Goal: Communication & Community: Answer question/provide support

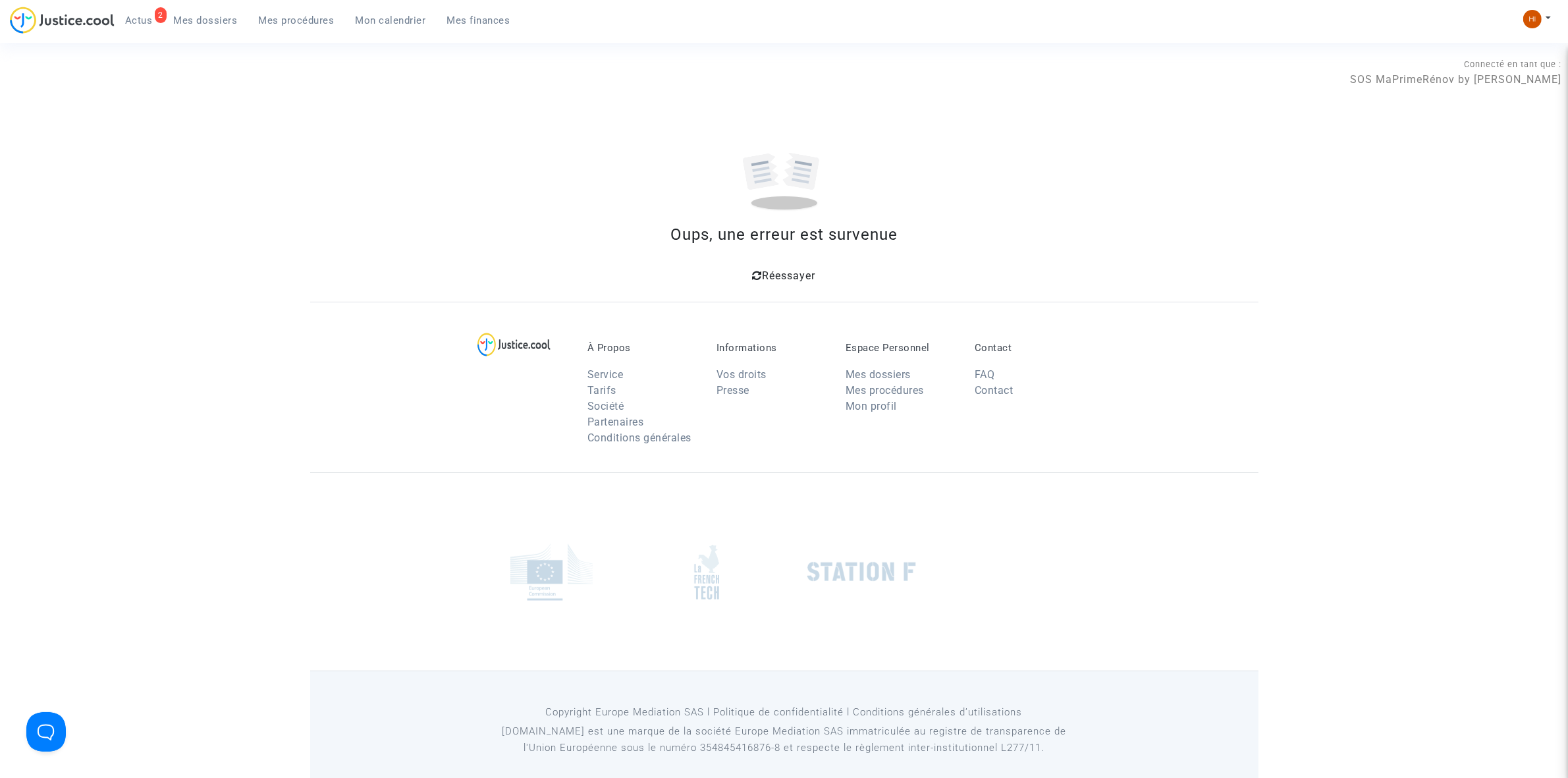
click at [267, 17] on span "Mes procédures" at bounding box center [296, 21] width 76 height 12
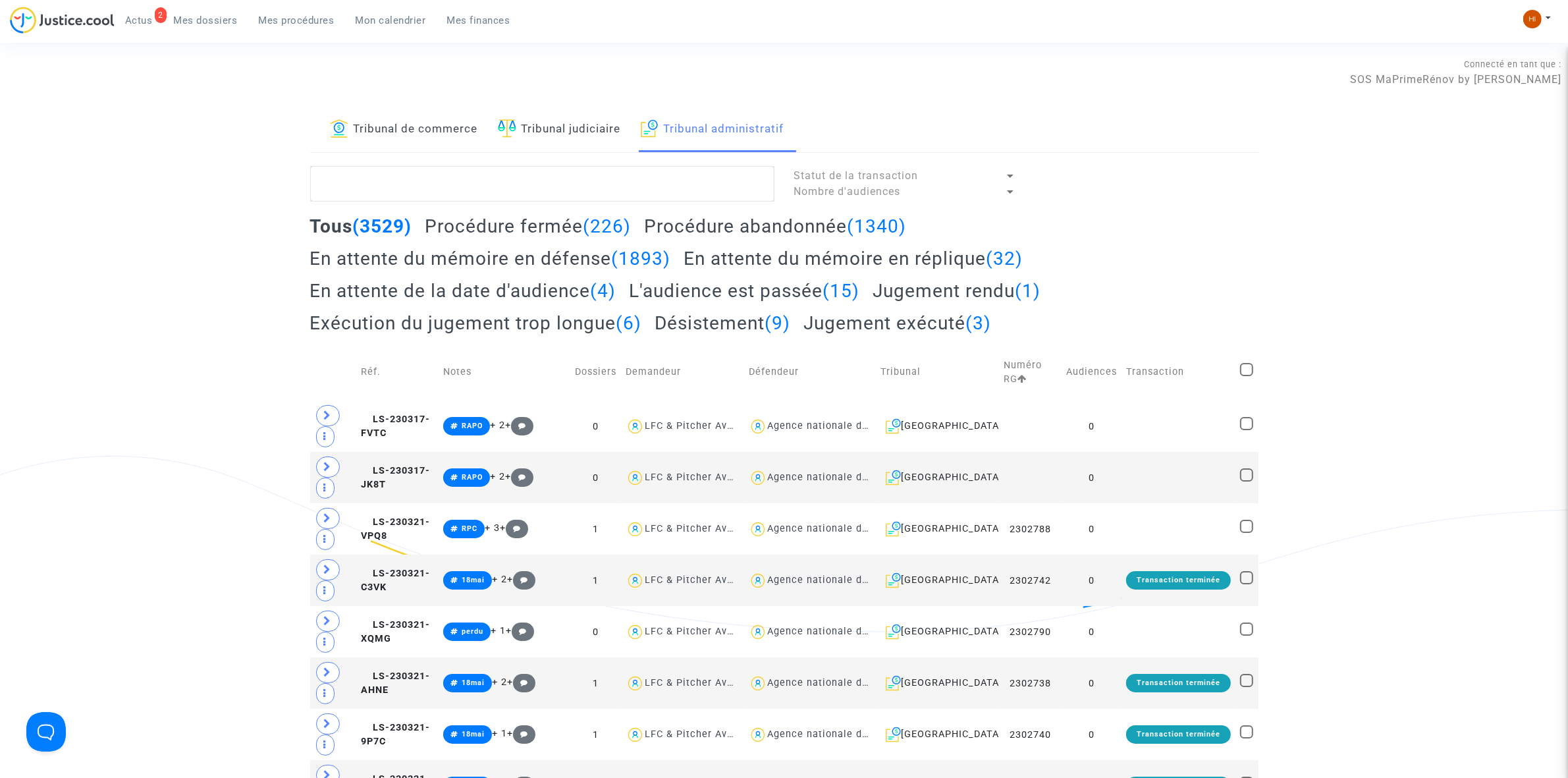
click at [535, 136] on link "Tribunal judiciaire" at bounding box center [559, 129] width 123 height 45
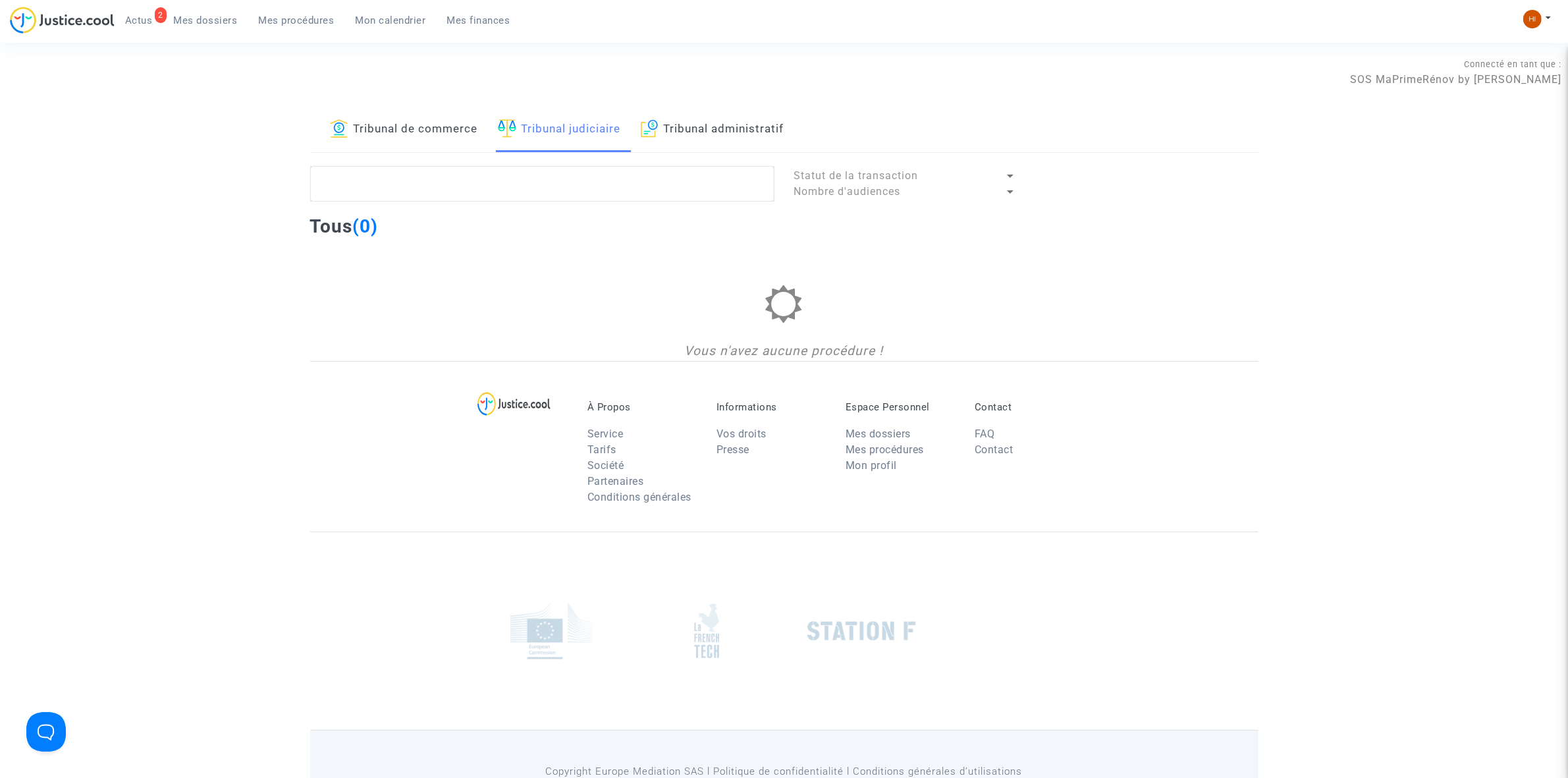
click at [702, 129] on link "Tribunal administratif" at bounding box center [713, 129] width 144 height 45
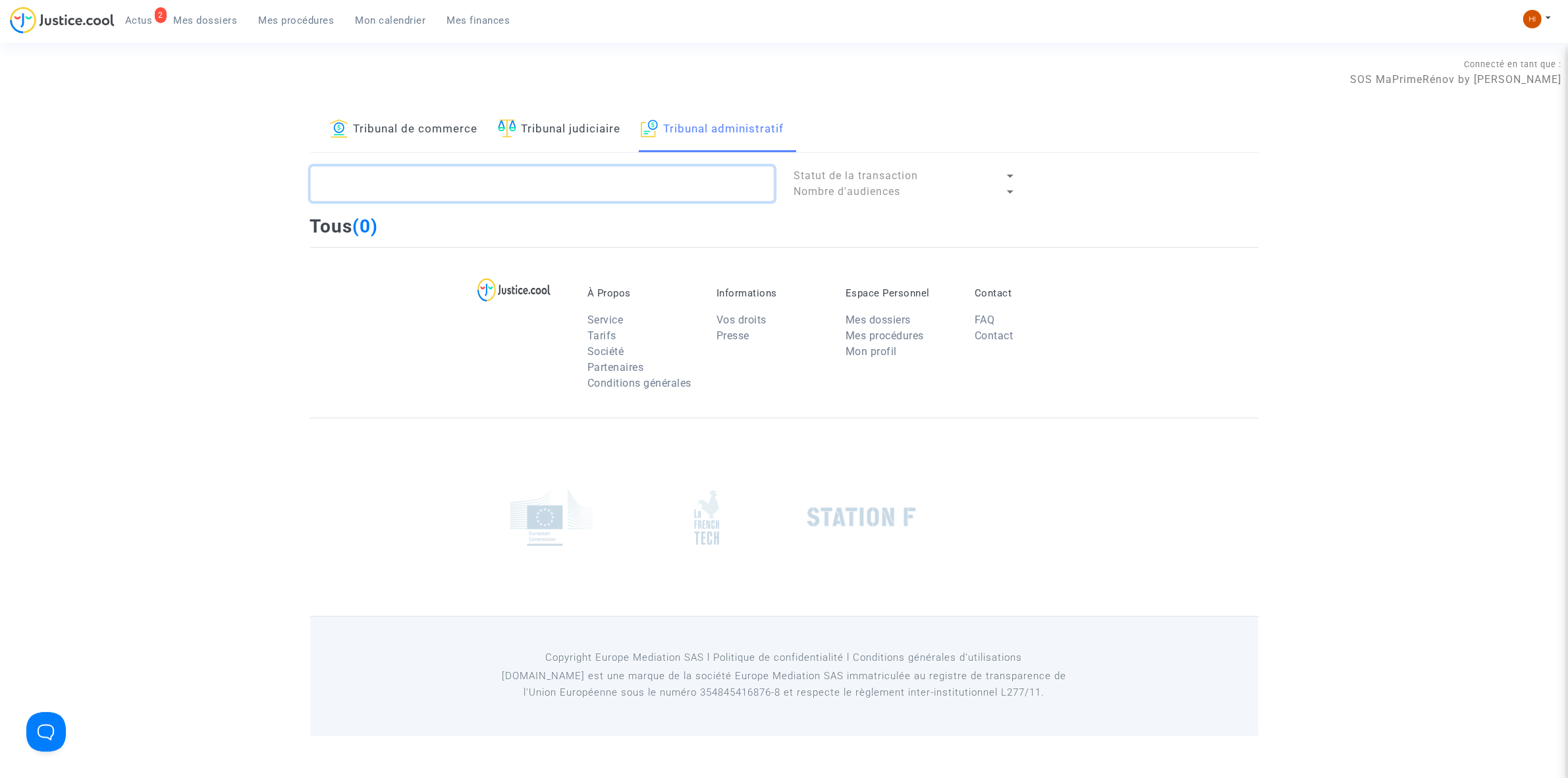
drag, startPoint x: 671, startPoint y: 186, endPoint x: 673, endPoint y: 192, distance: 6.3
click at [665, 186] on textarea at bounding box center [543, 183] width 464 height 36
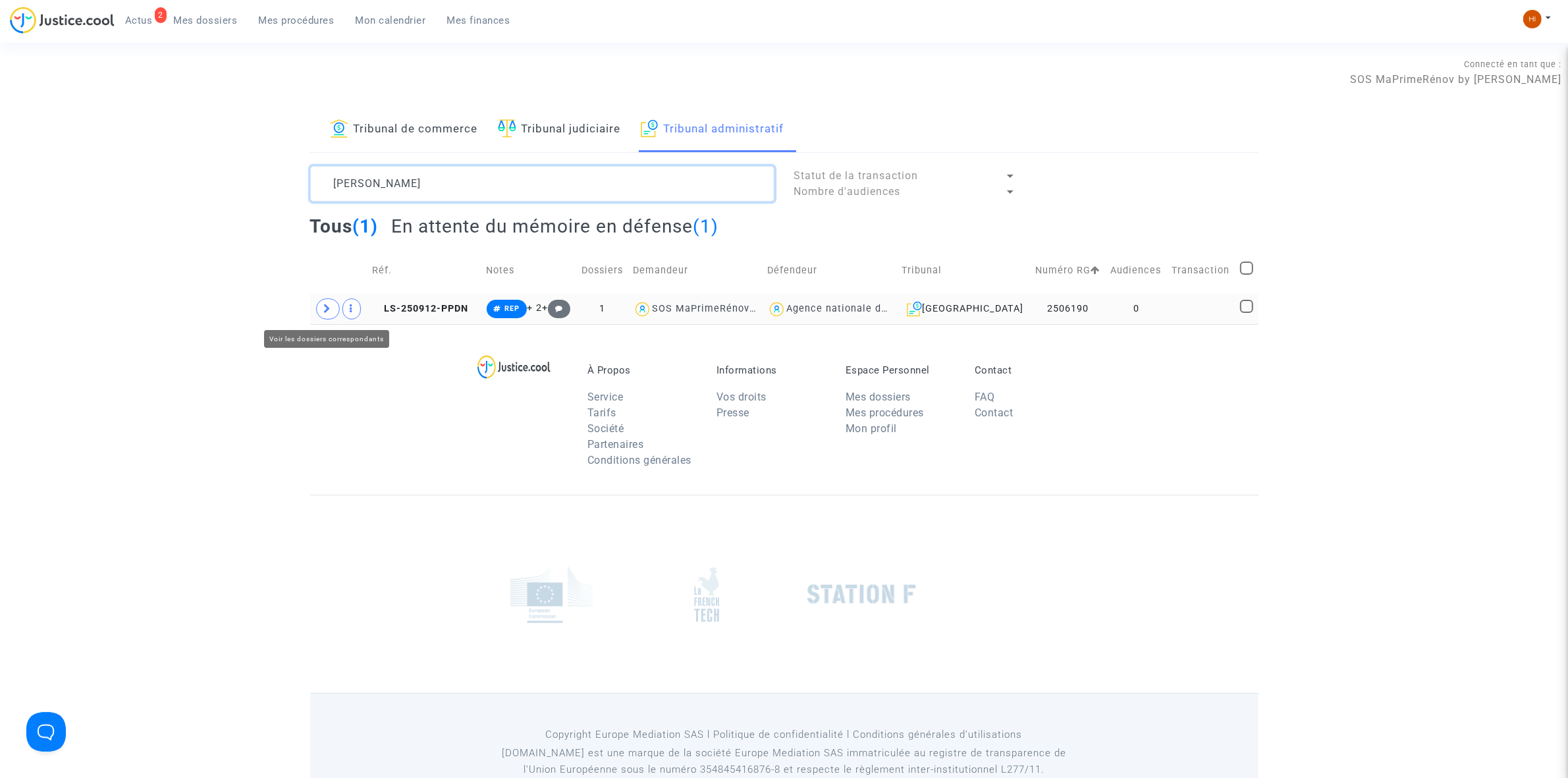
type textarea "david franck"
click at [330, 319] on span at bounding box center [327, 309] width 23 height 21
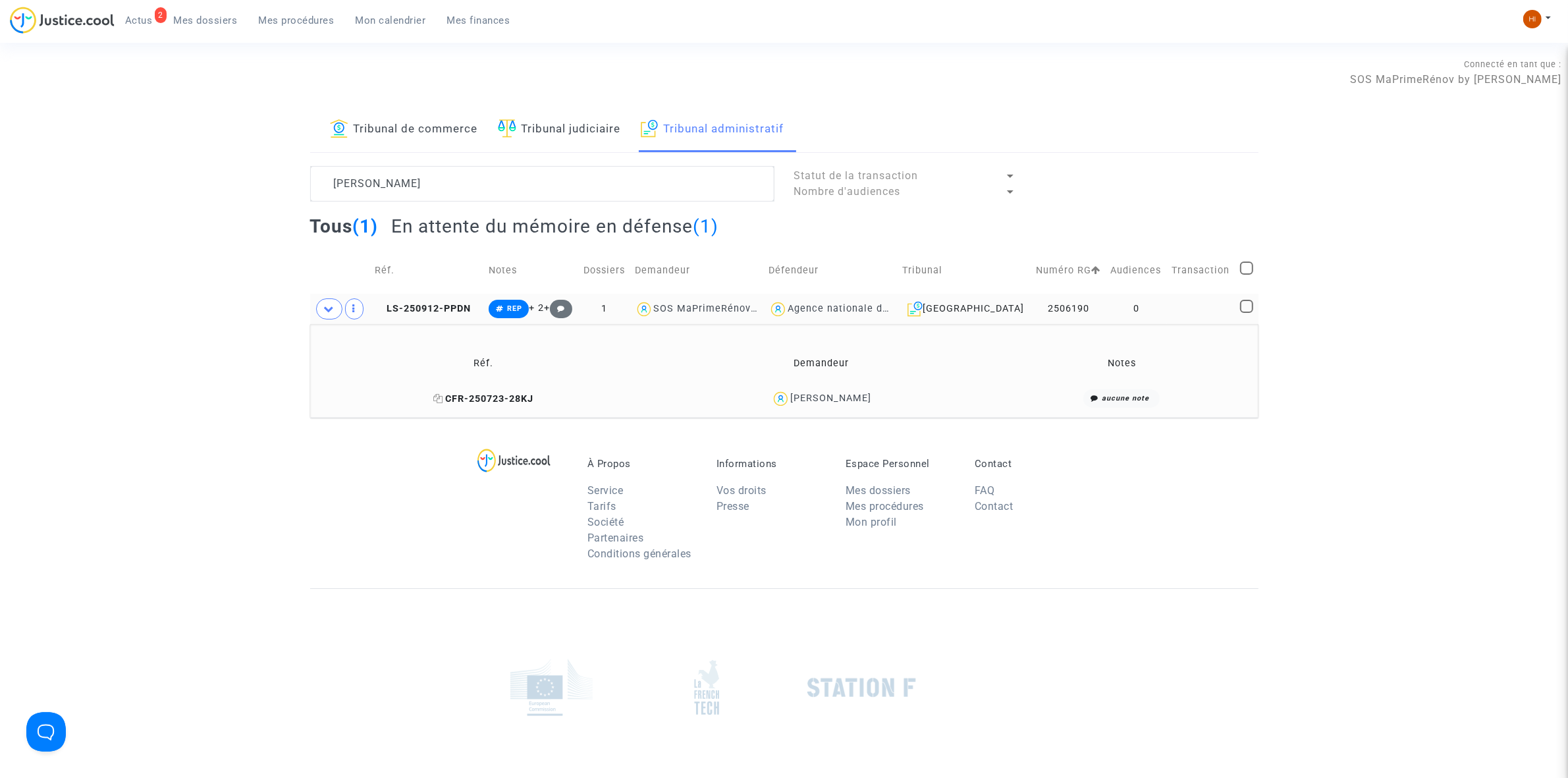
click at [486, 396] on span "CFR-250723-28KJ" at bounding box center [483, 398] width 100 height 11
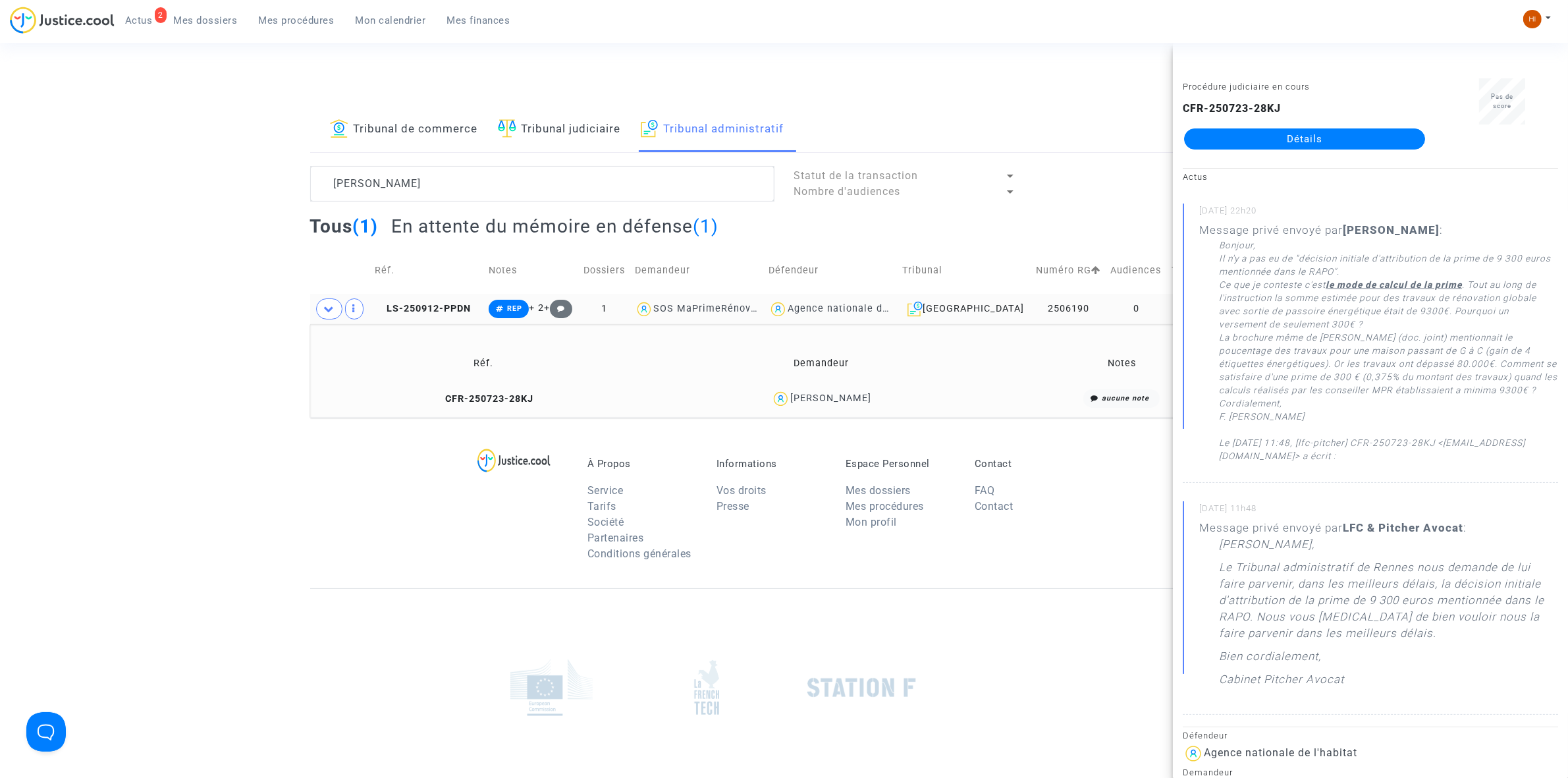
click at [1371, 129] on link "Détails" at bounding box center [1304, 139] width 241 height 21
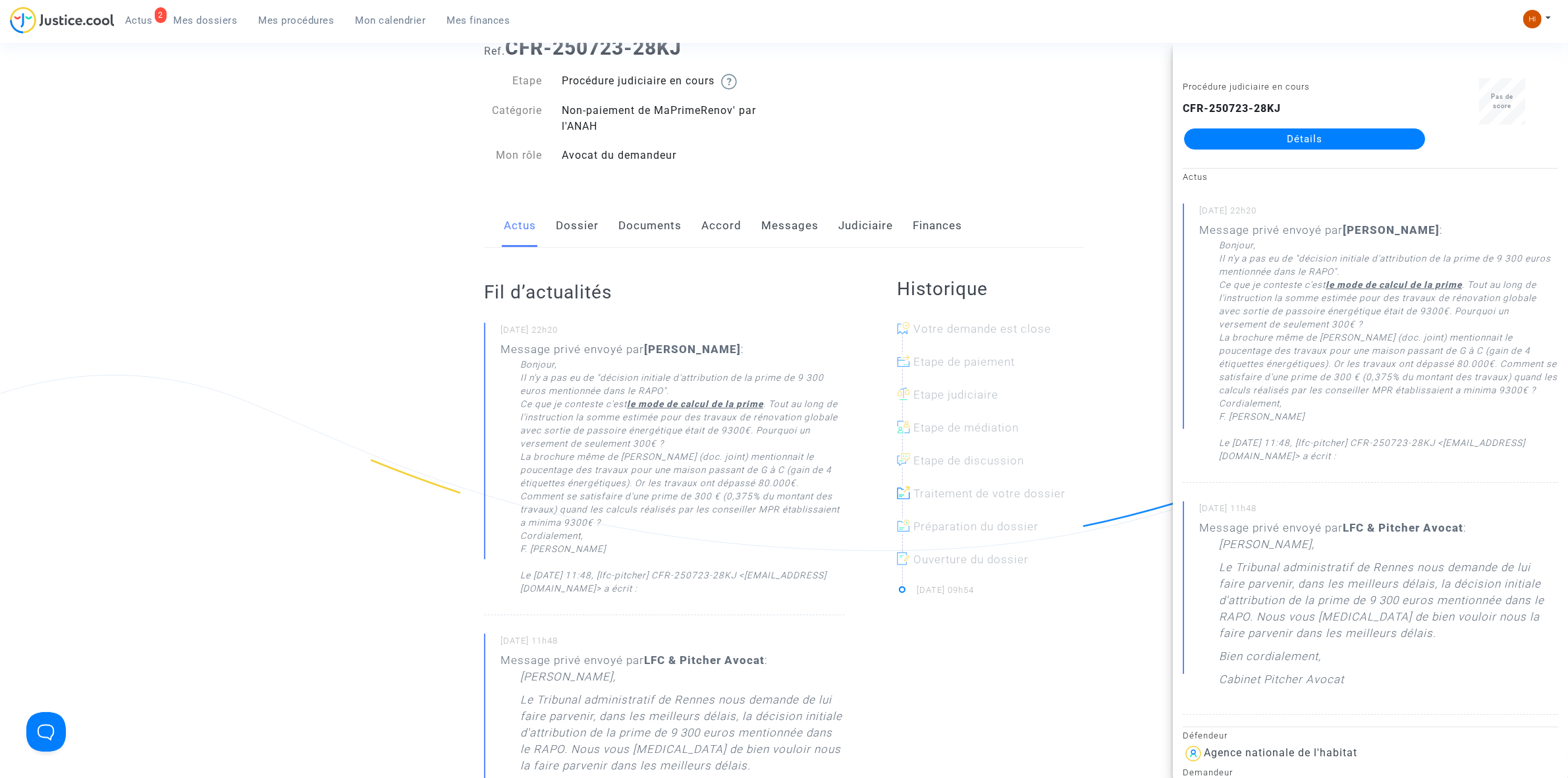
scroll to position [82, 0]
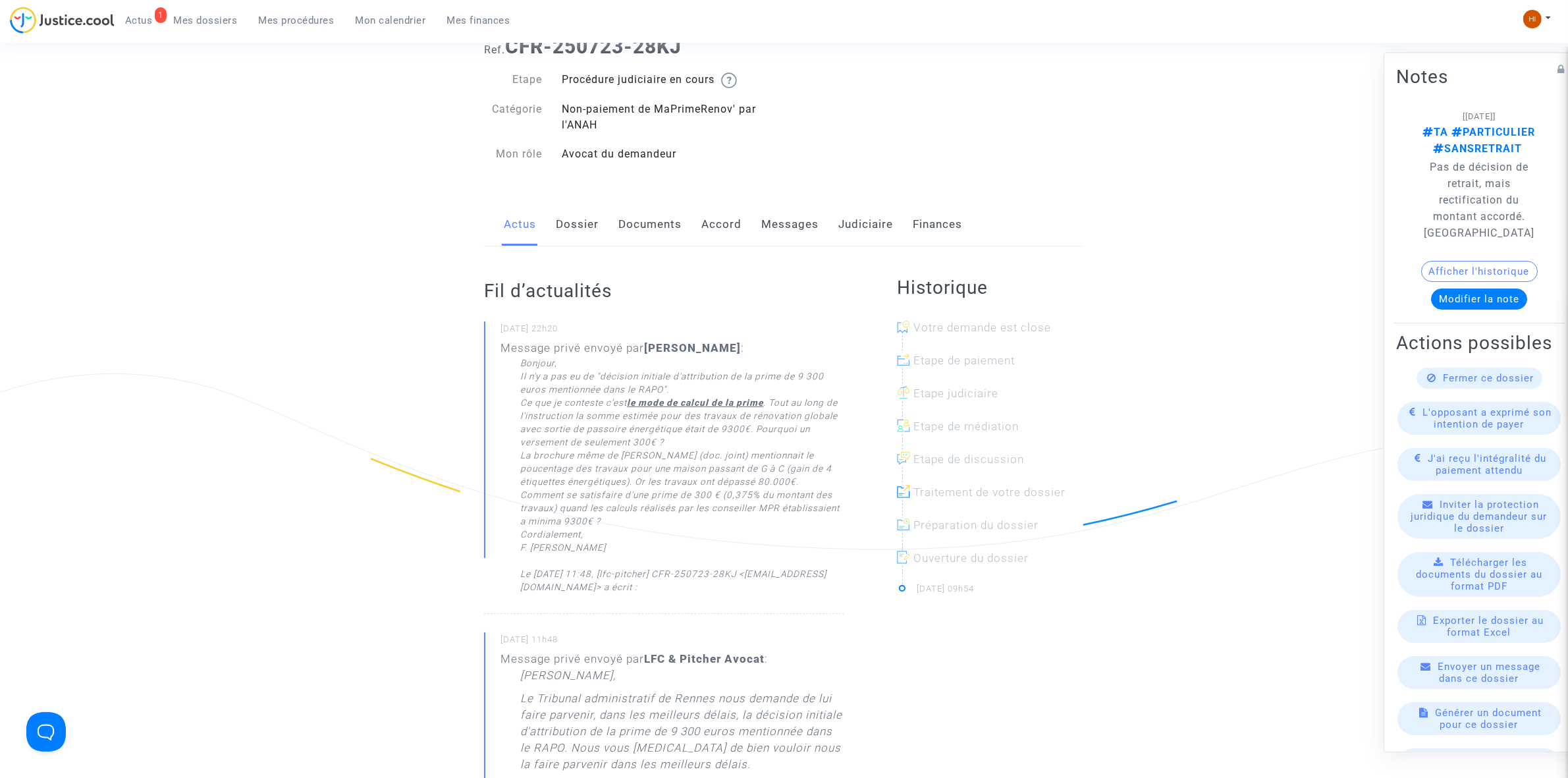
click at [788, 219] on link "Messages" at bounding box center [789, 224] width 57 height 44
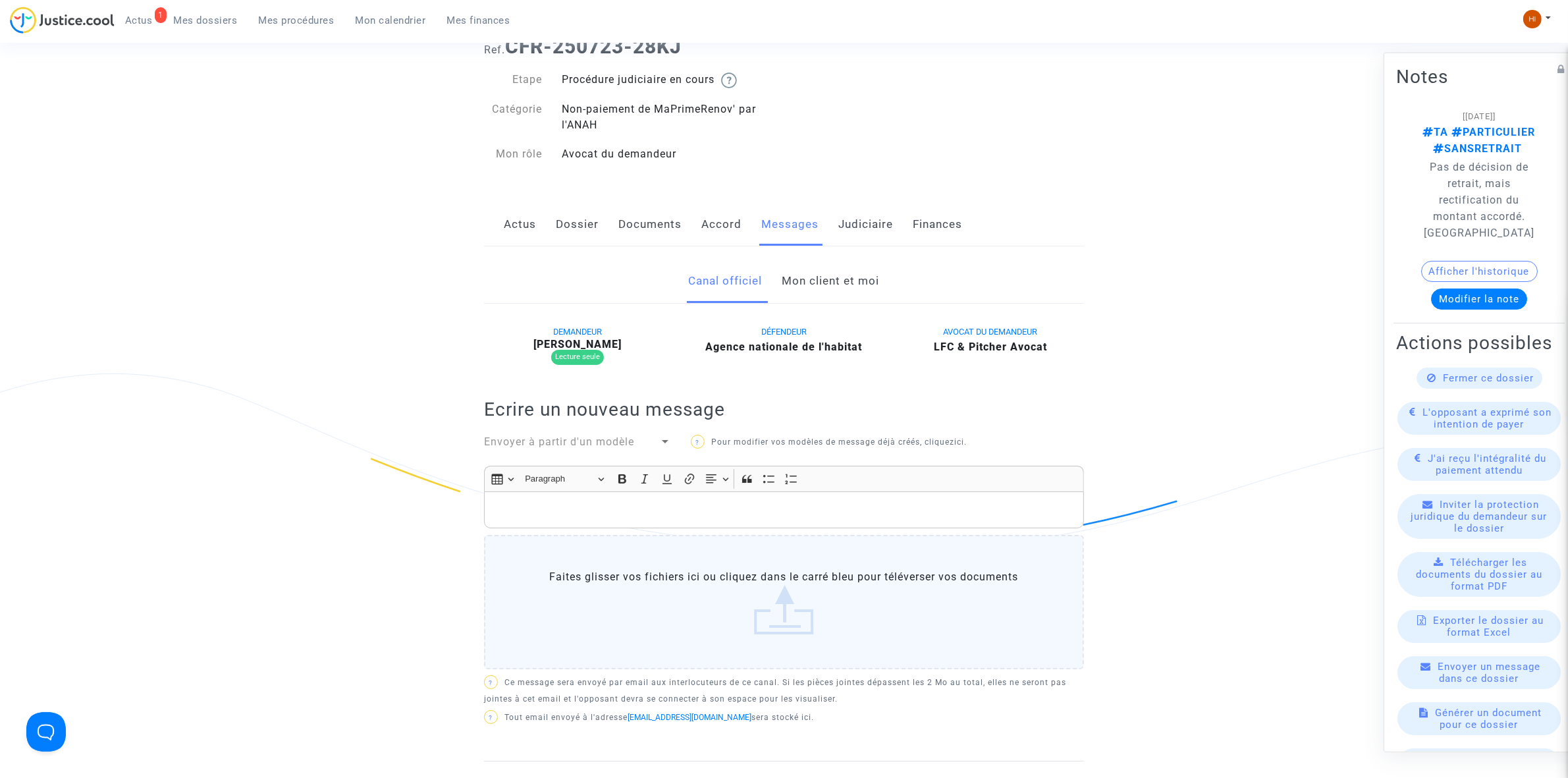
click at [854, 229] on link "Judiciaire" at bounding box center [866, 224] width 55 height 44
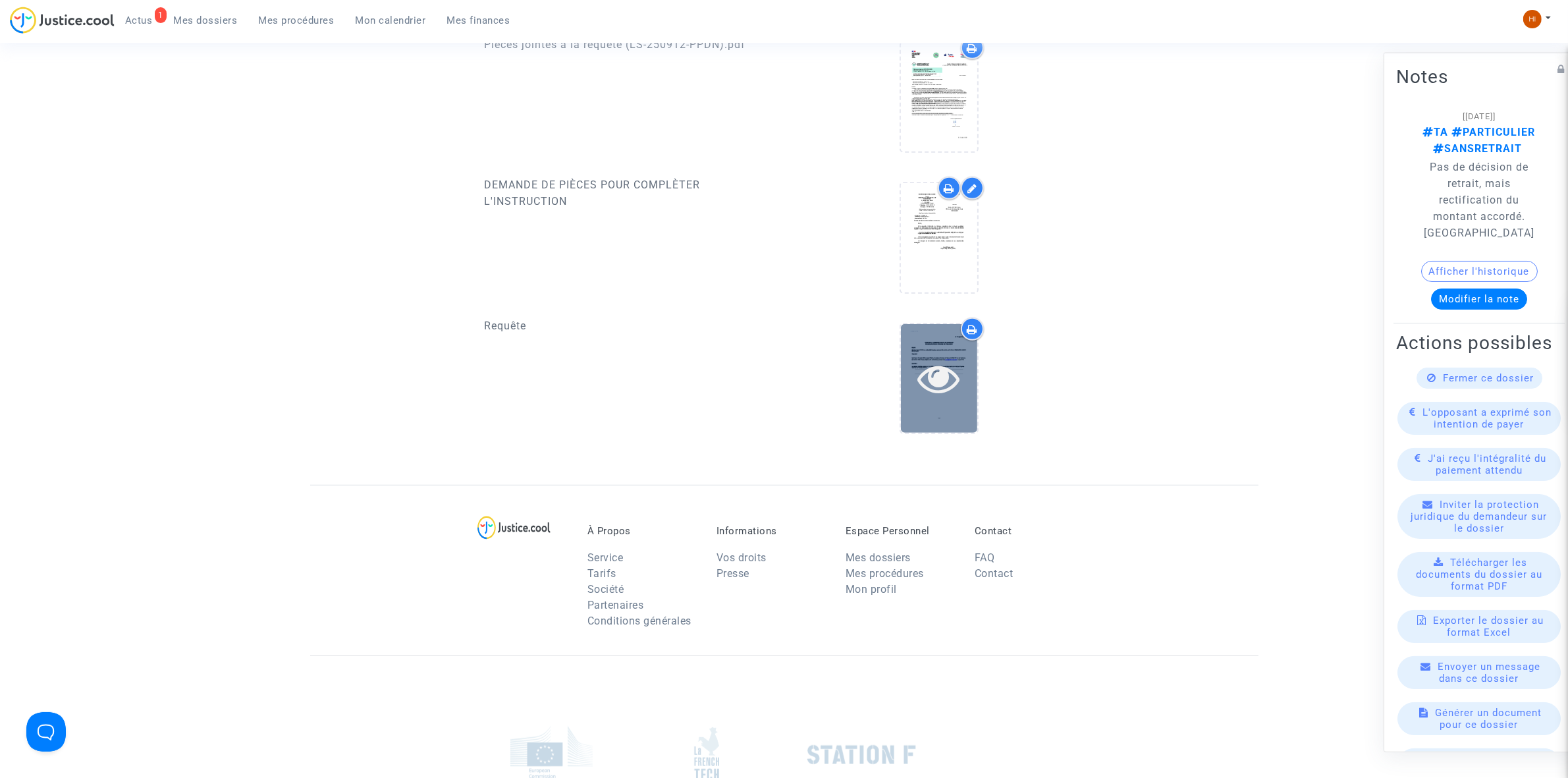
scroll to position [715, 0]
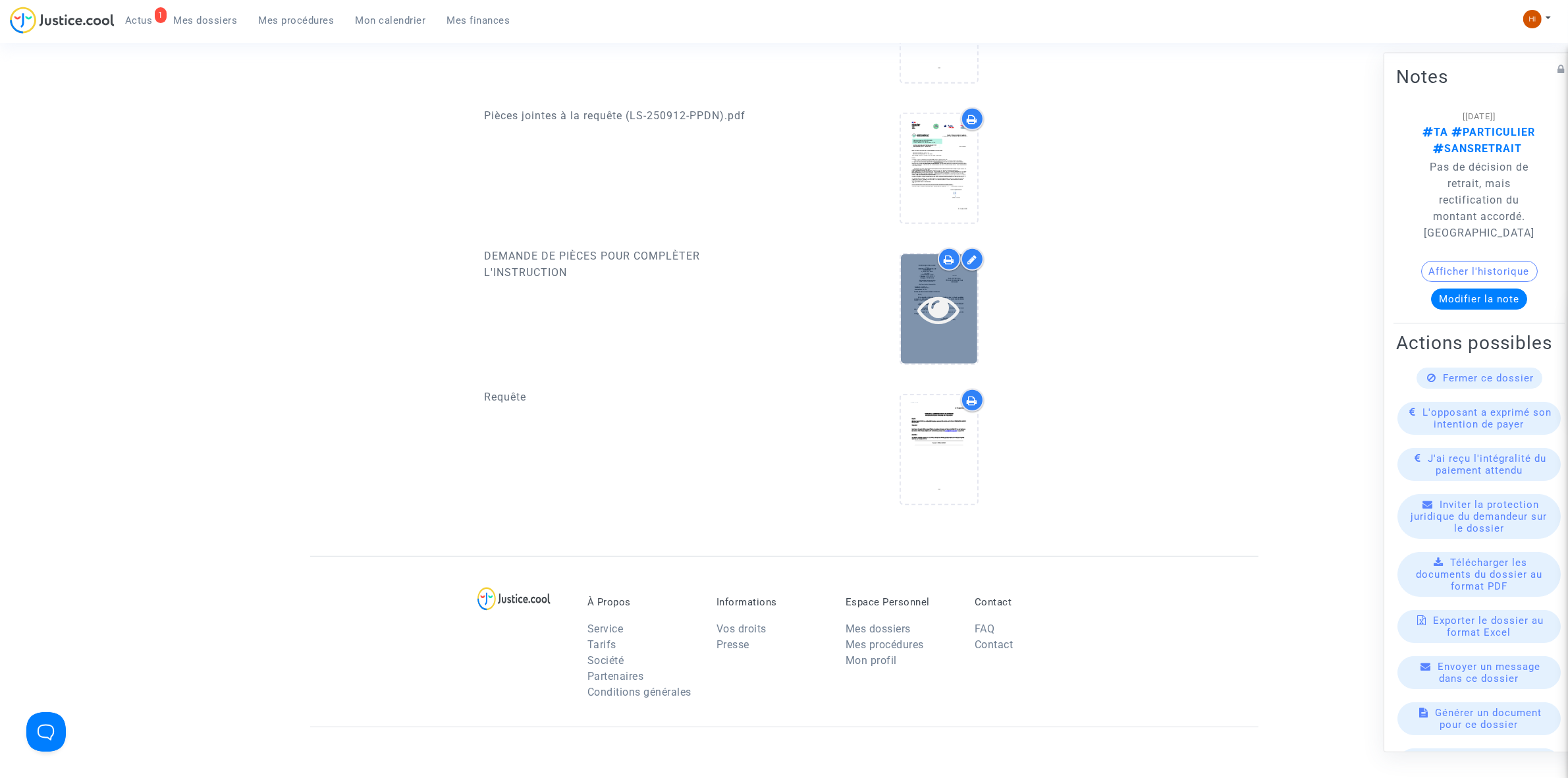
click at [921, 262] on div at bounding box center [939, 309] width 76 height 109
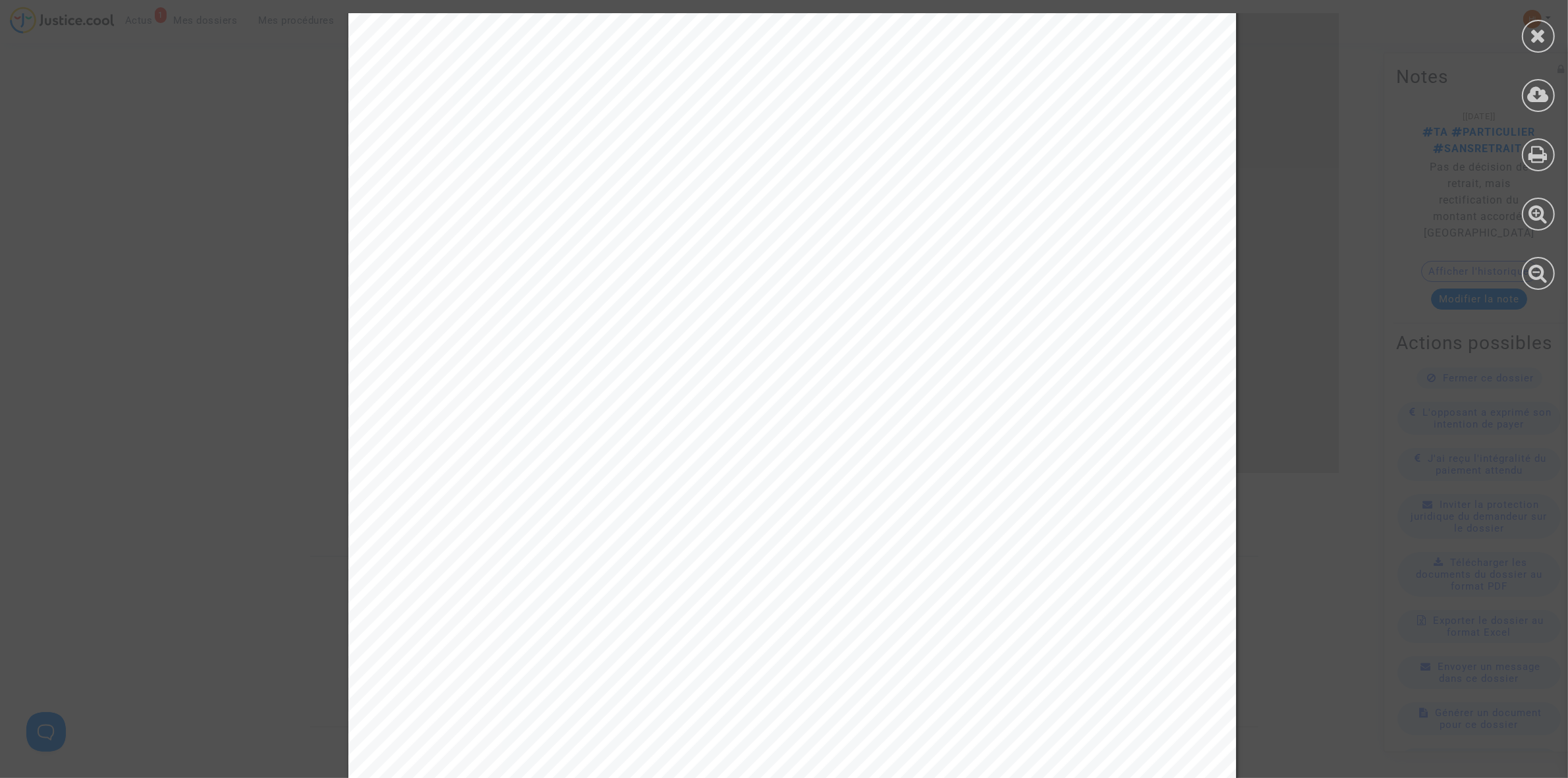
scroll to position [1647, 0]
click at [1542, 40] on icon at bounding box center [1538, 35] width 17 height 19
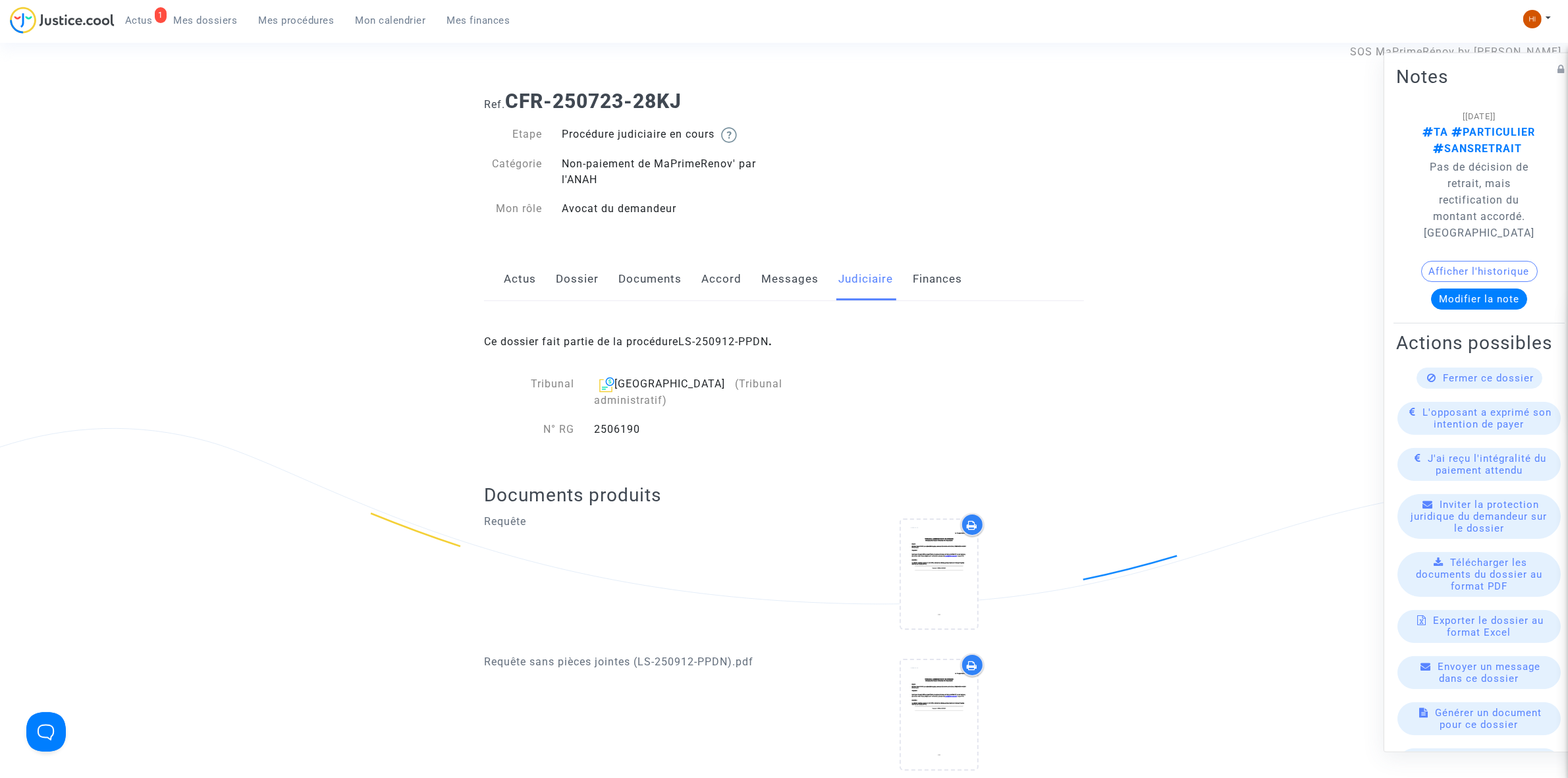
scroll to position [0, 0]
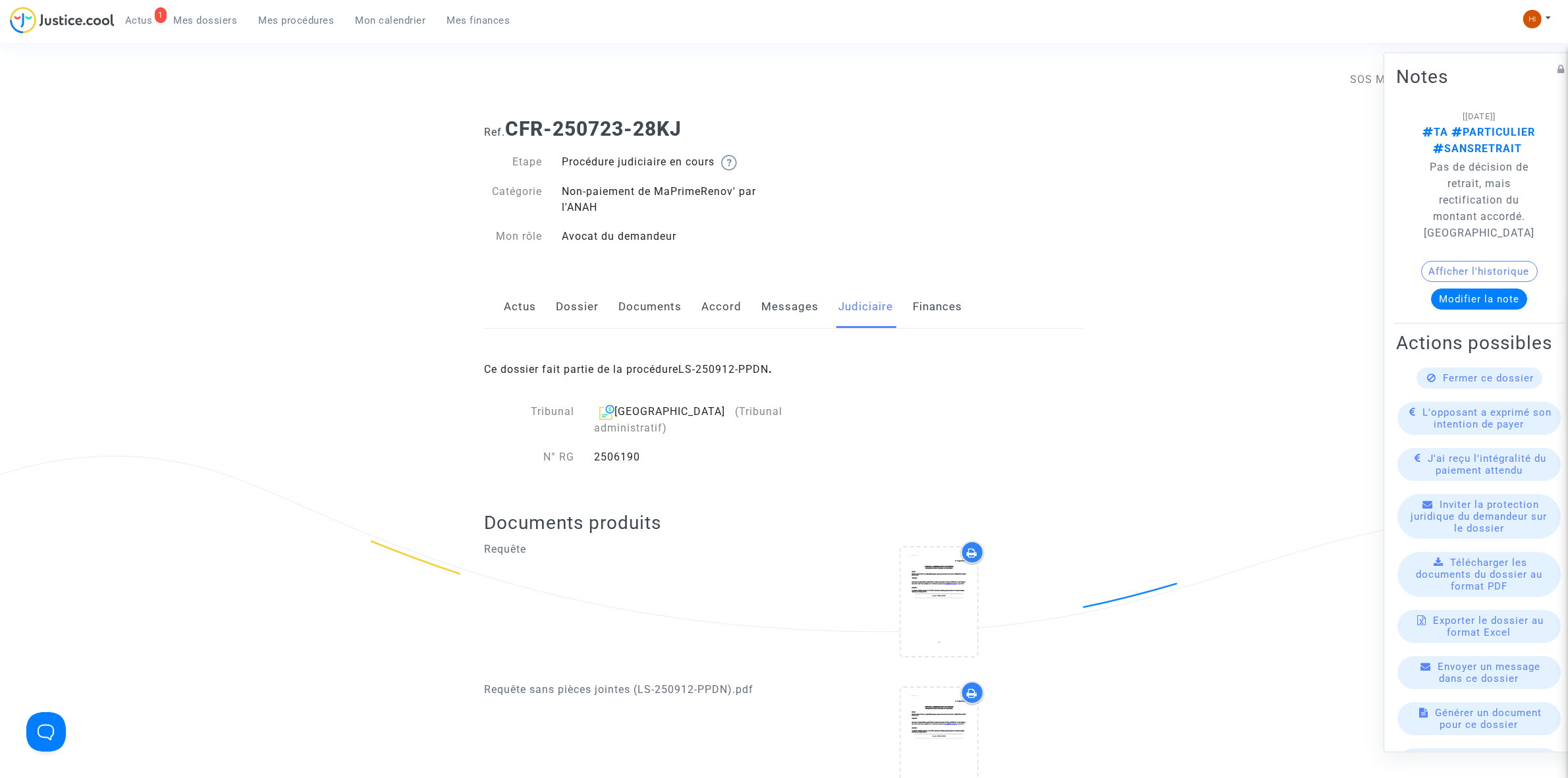
click at [583, 319] on link "Dossier" at bounding box center [577, 307] width 43 height 44
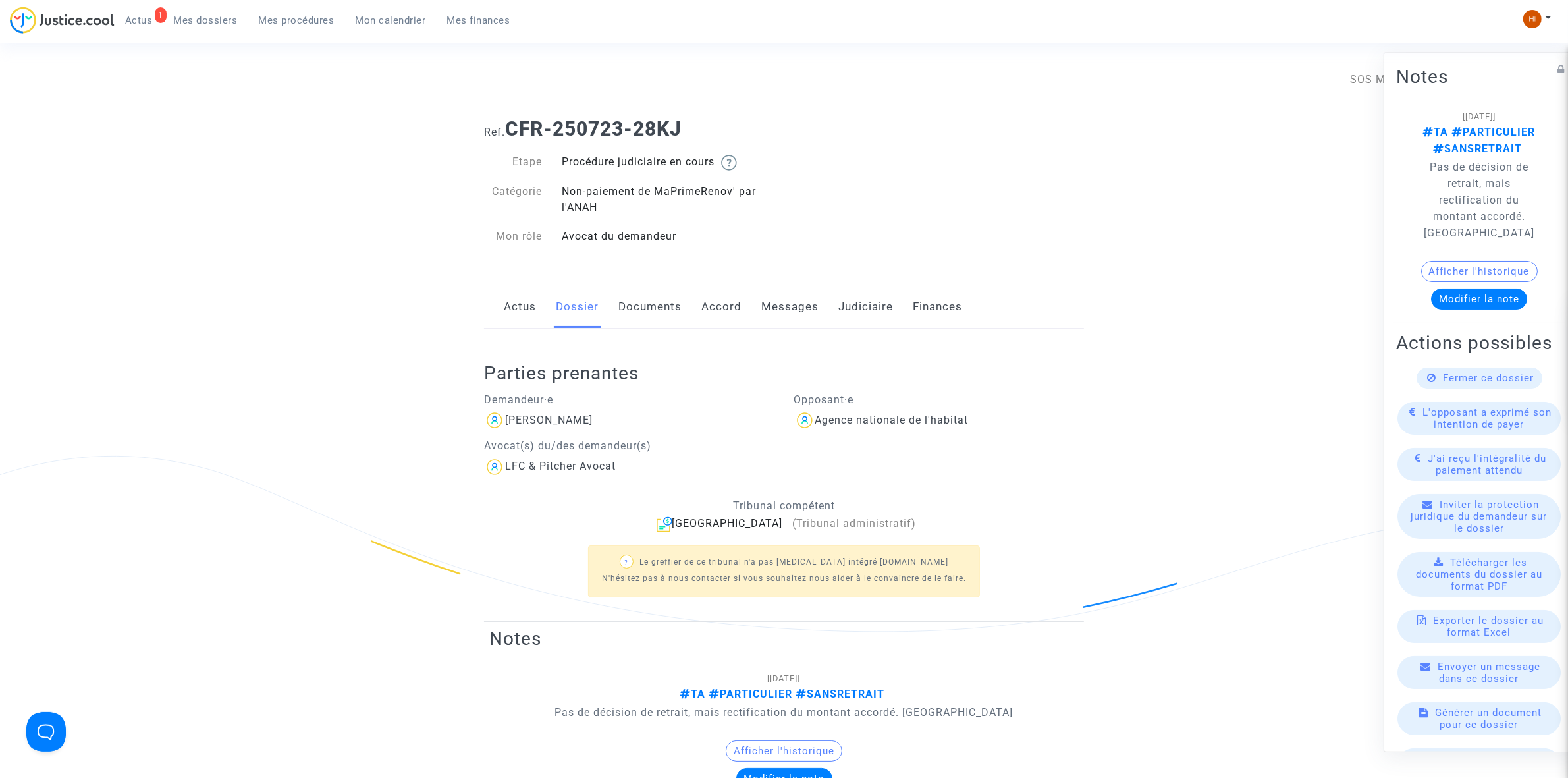
drag, startPoint x: 873, startPoint y: 300, endPoint x: 864, endPoint y: 305, distance: 10.3
click at [870, 303] on link "Judiciaire" at bounding box center [866, 307] width 55 height 44
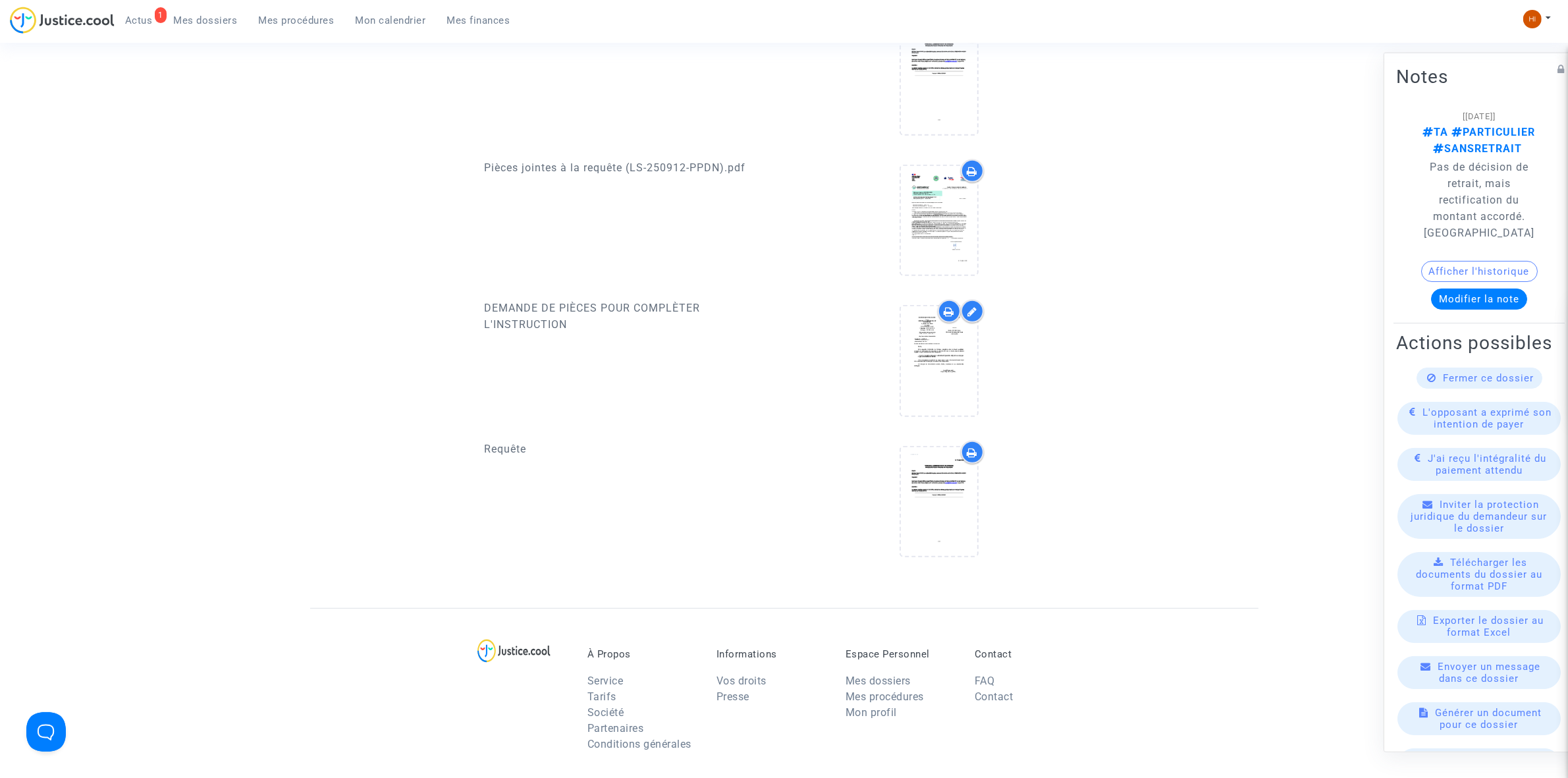
scroll to position [632, 0]
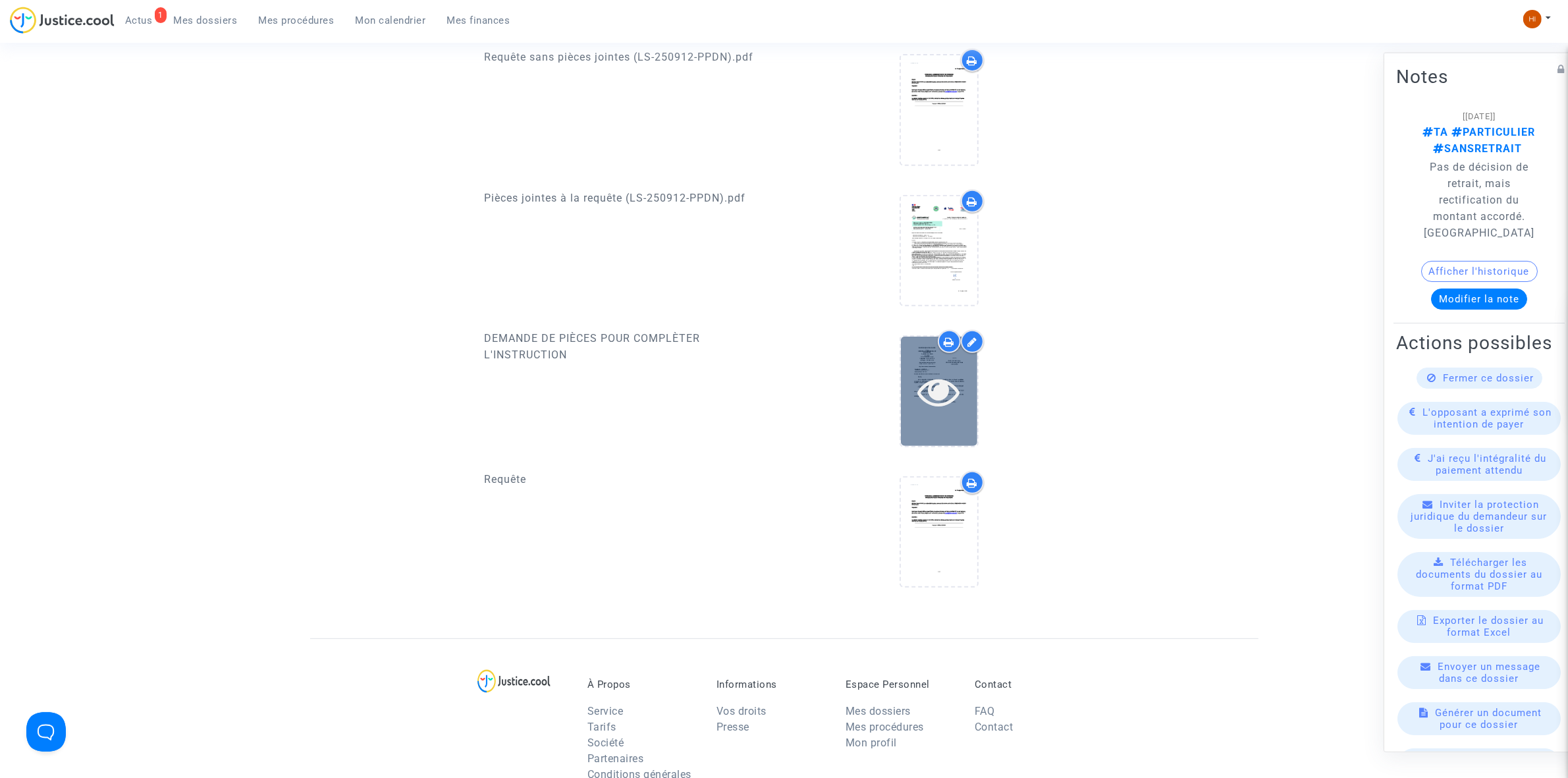
click at [952, 382] on icon at bounding box center [939, 391] width 43 height 42
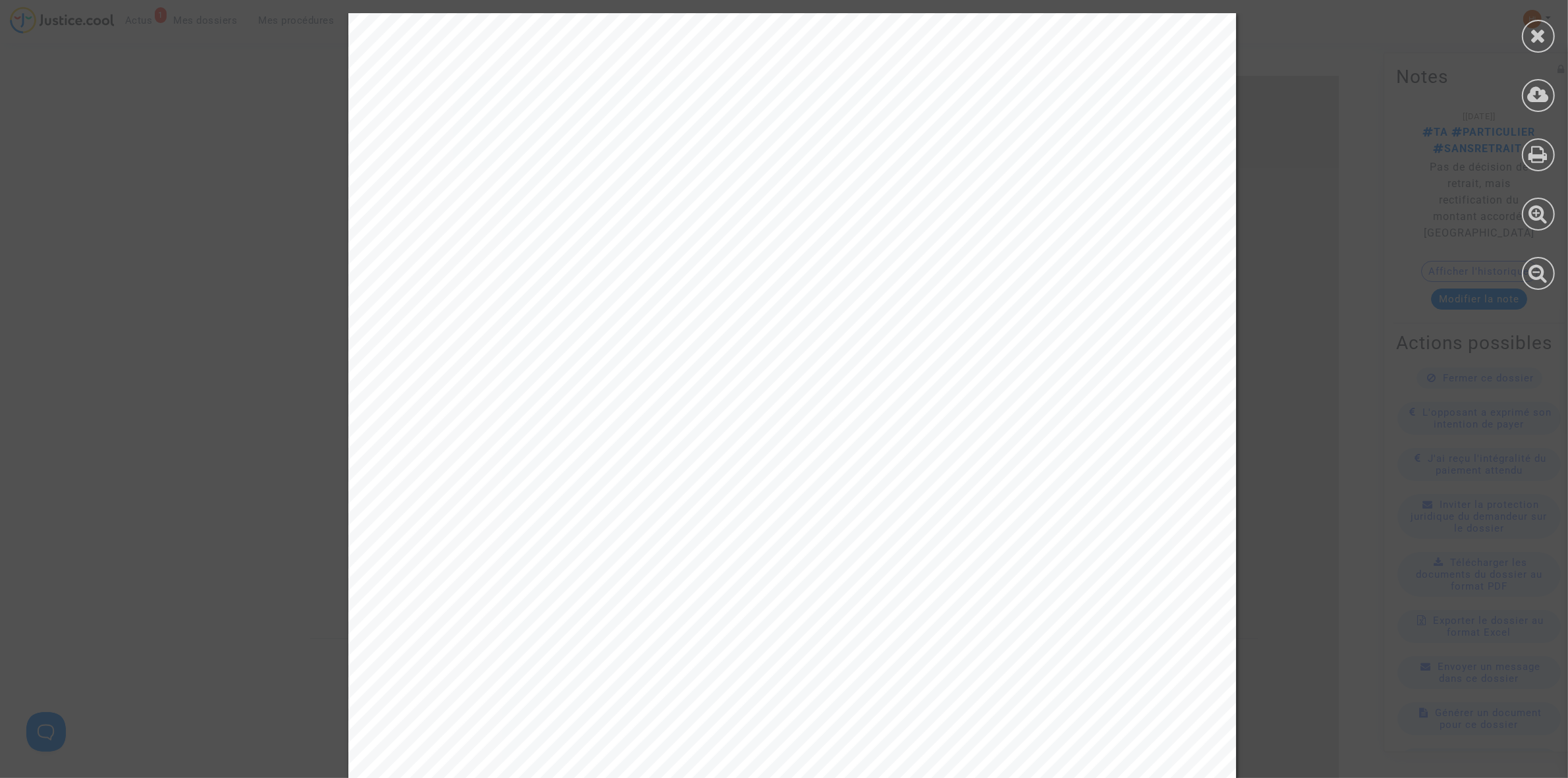
drag, startPoint x: 445, startPoint y: 445, endPoint x: 785, endPoint y: 440, distance: 340.0
click at [785, 440] on div "REPUBLIQUE FRANCAISE ______ TRIBUNAL ADMINISTRATIF DE RENNES 3, contour de la M…" at bounding box center [793, 642] width 888 height 1257
copy div "D EMANDE DE PIÈCES POUR COMPLÈTER L ' INSTRUCTIO"
click at [1534, 157] on icon at bounding box center [1538, 154] width 19 height 19
click at [1550, 46] on div at bounding box center [1538, 36] width 33 height 33
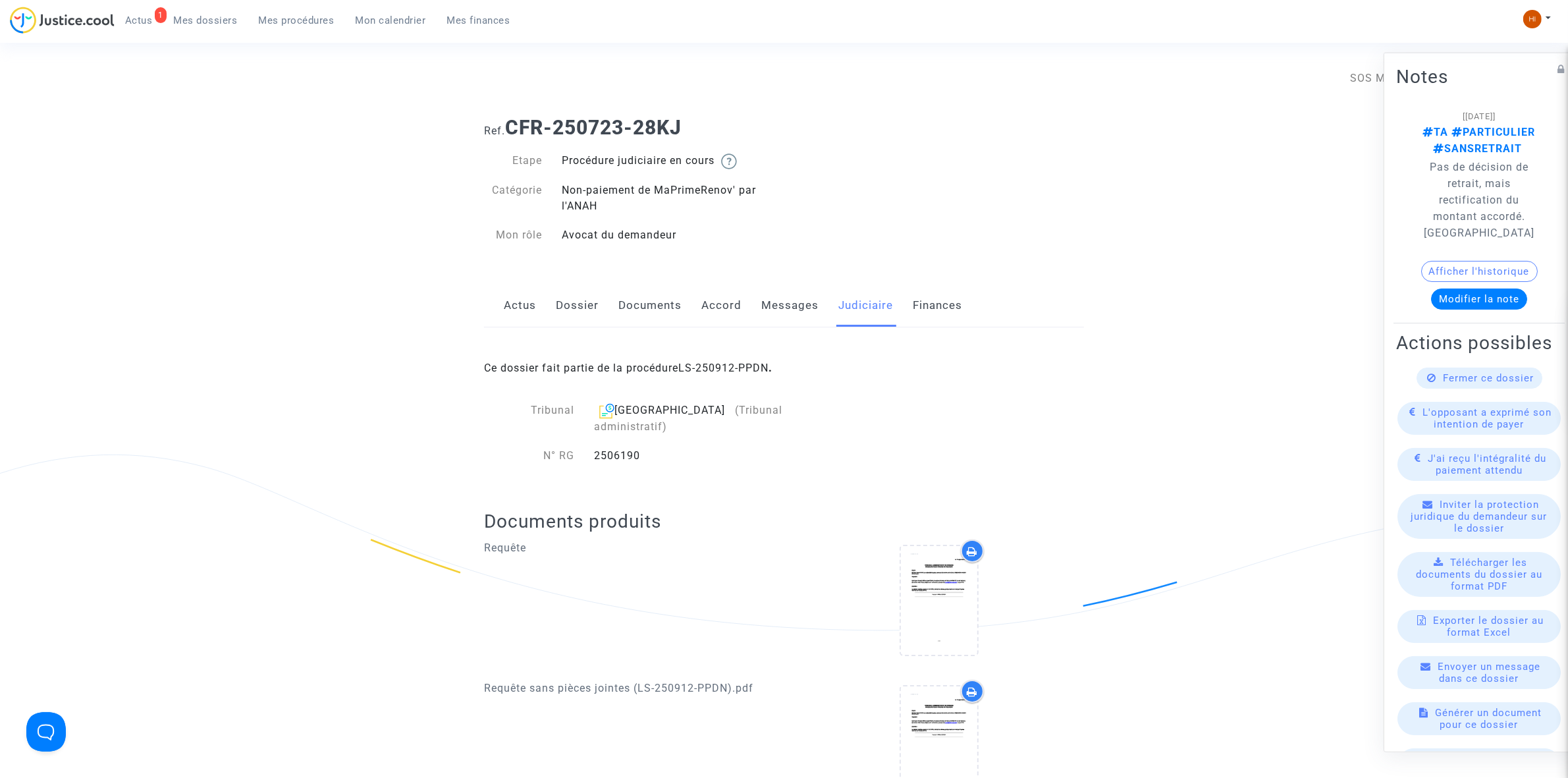
scroll to position [0, 0]
click at [842, 379] on div "Ce dossier fait partie de la procédure LS-250912-PPDN ." at bounding box center [784, 359] width 600 height 62
drag, startPoint x: 577, startPoint y: 311, endPoint x: 585, endPoint y: 311, distance: 8.0
click at [577, 311] on link "Dossier" at bounding box center [577, 307] width 43 height 44
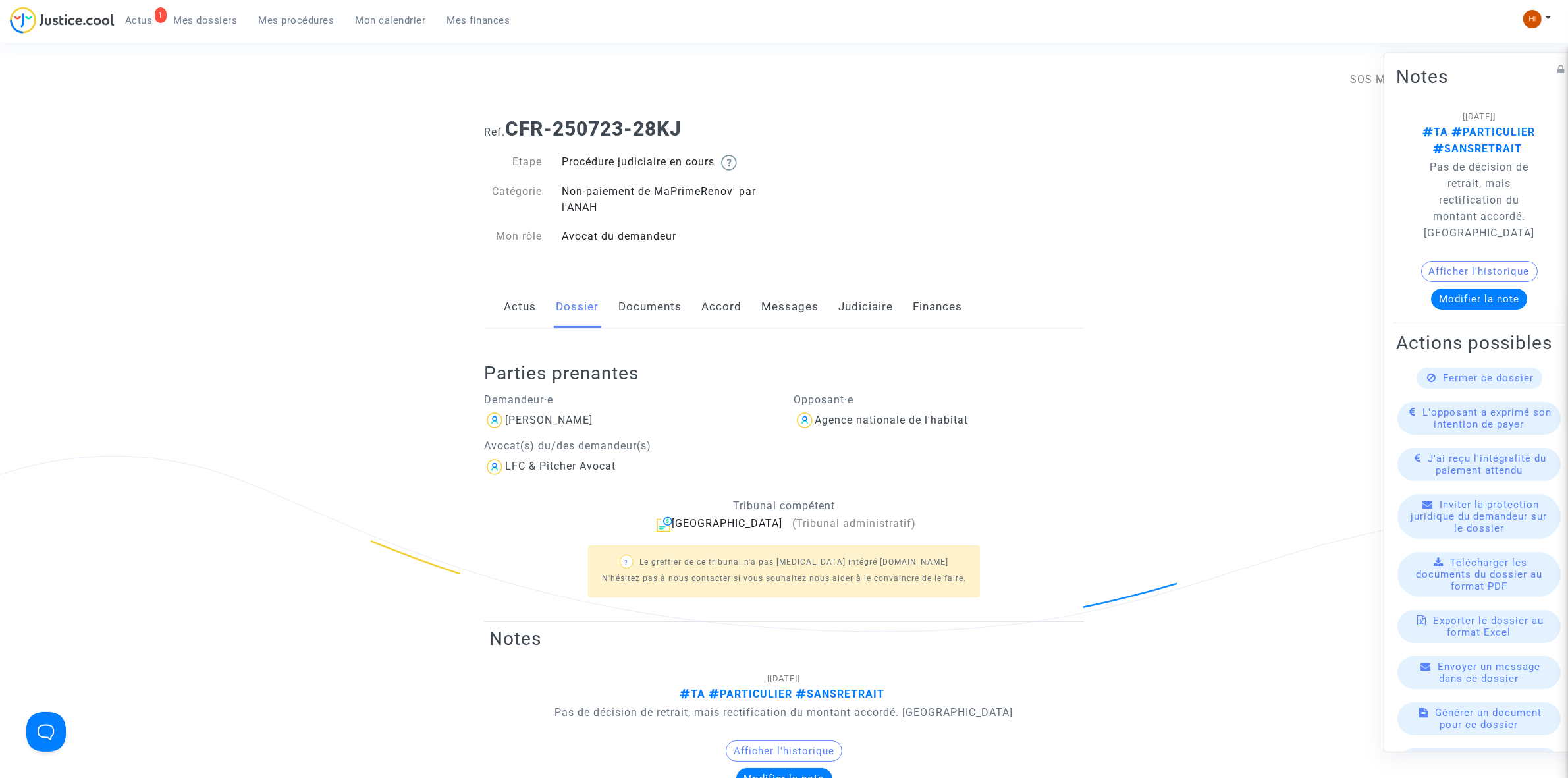
click at [785, 310] on link "Messages" at bounding box center [789, 307] width 57 height 44
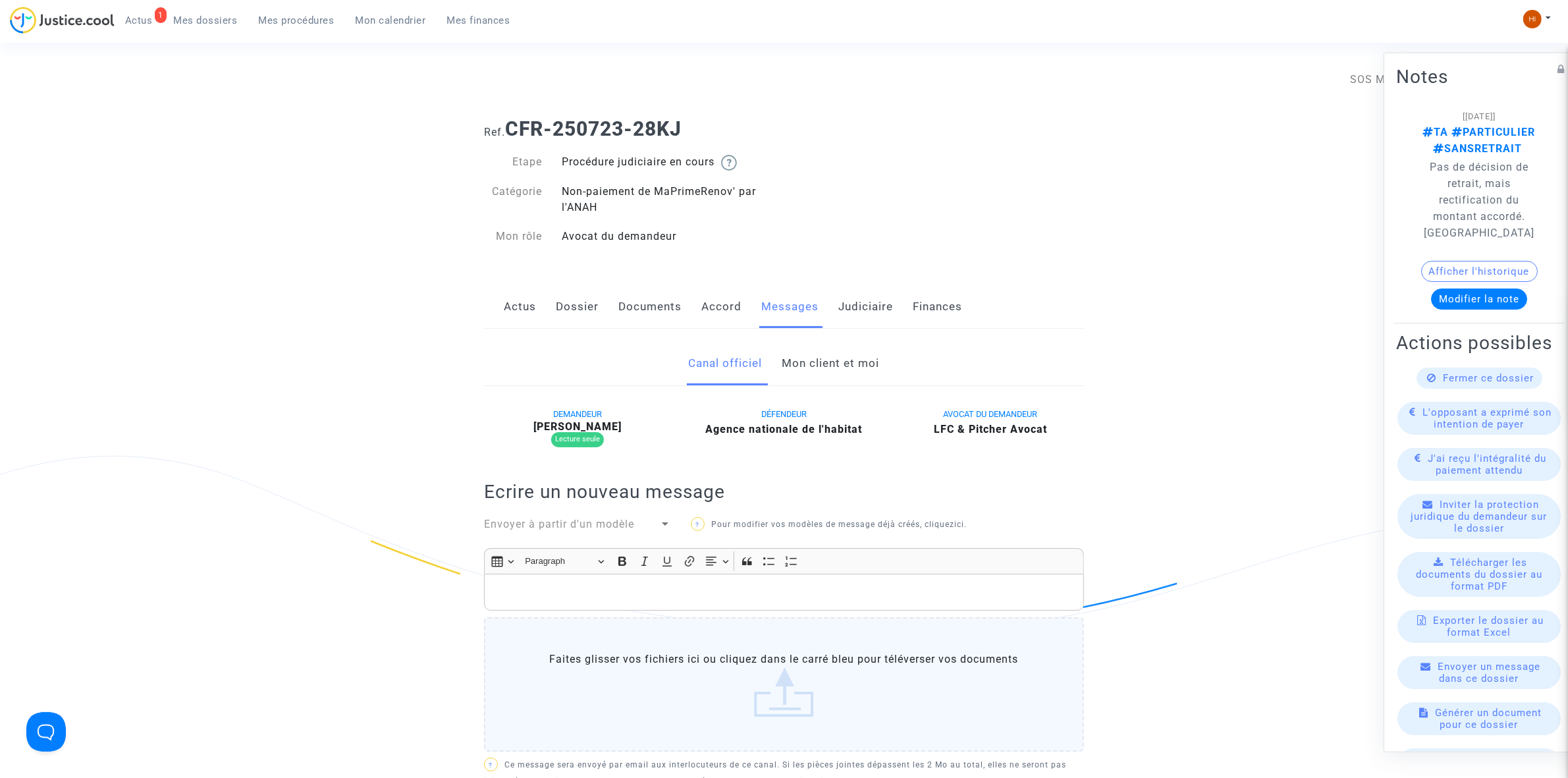
click at [810, 367] on link "Mon client et moi" at bounding box center [831, 364] width 97 height 44
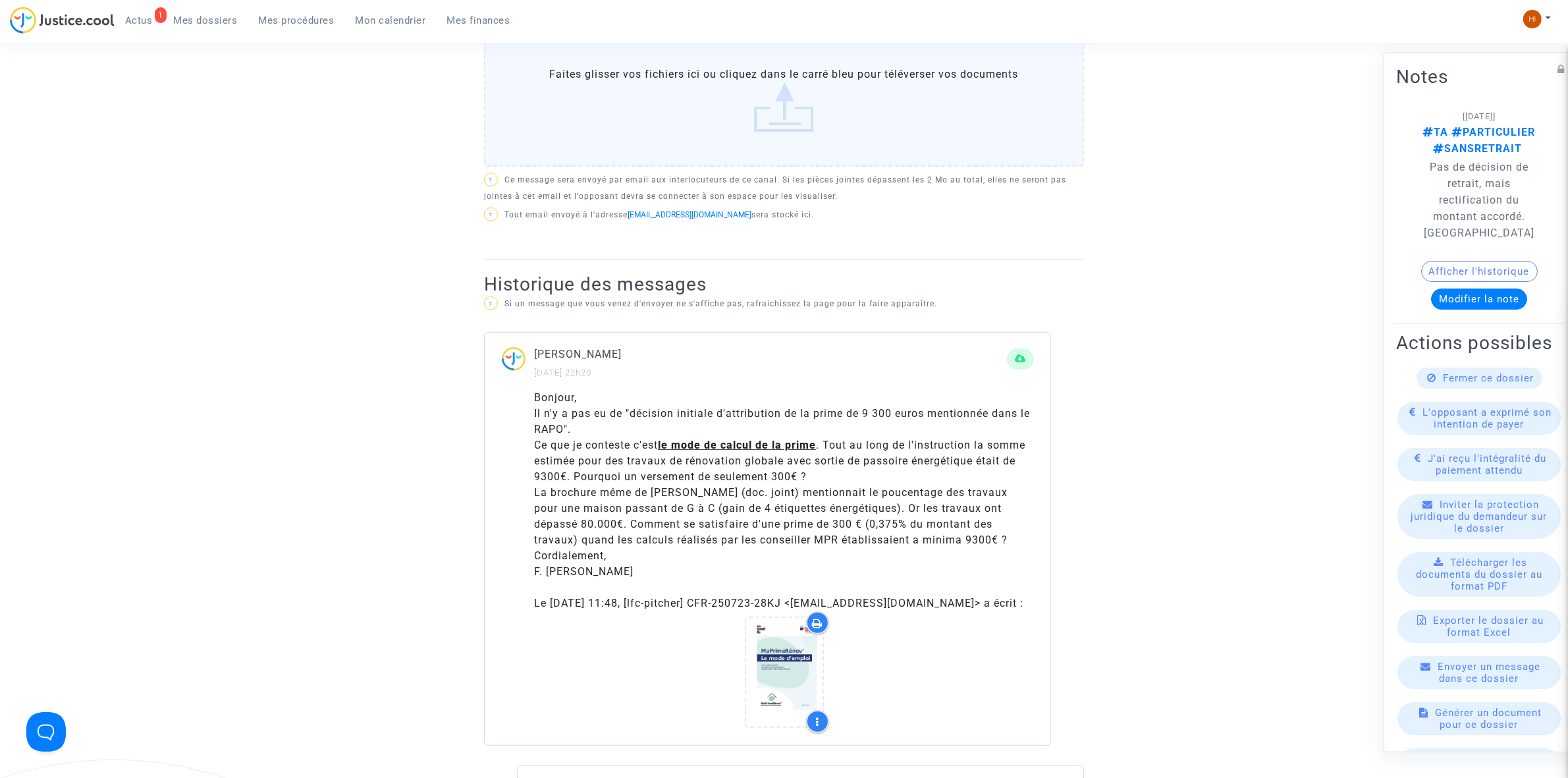
scroll to position [824, 0]
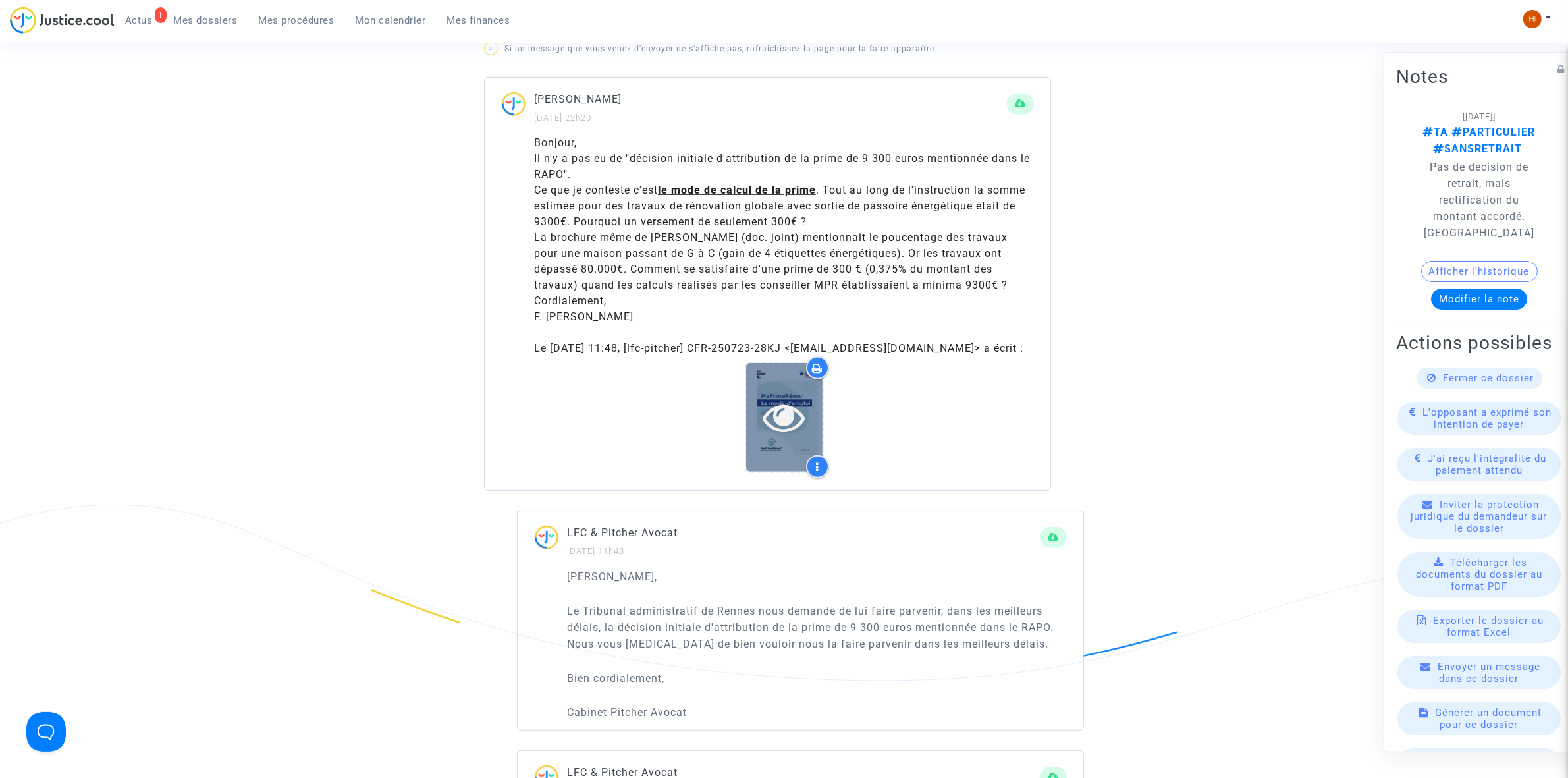
click at [779, 435] on icon at bounding box center [784, 416] width 43 height 42
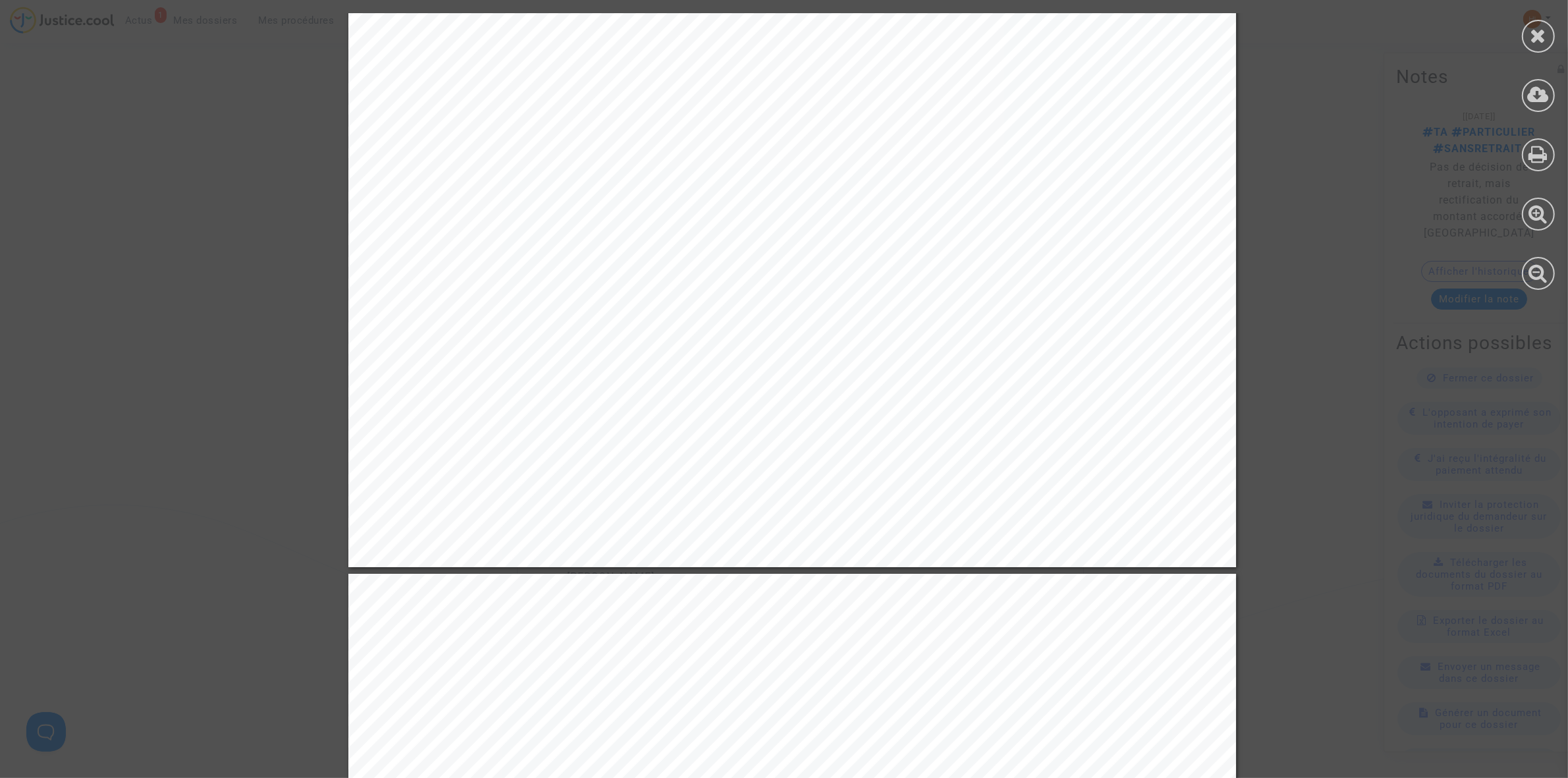
scroll to position [431, 0]
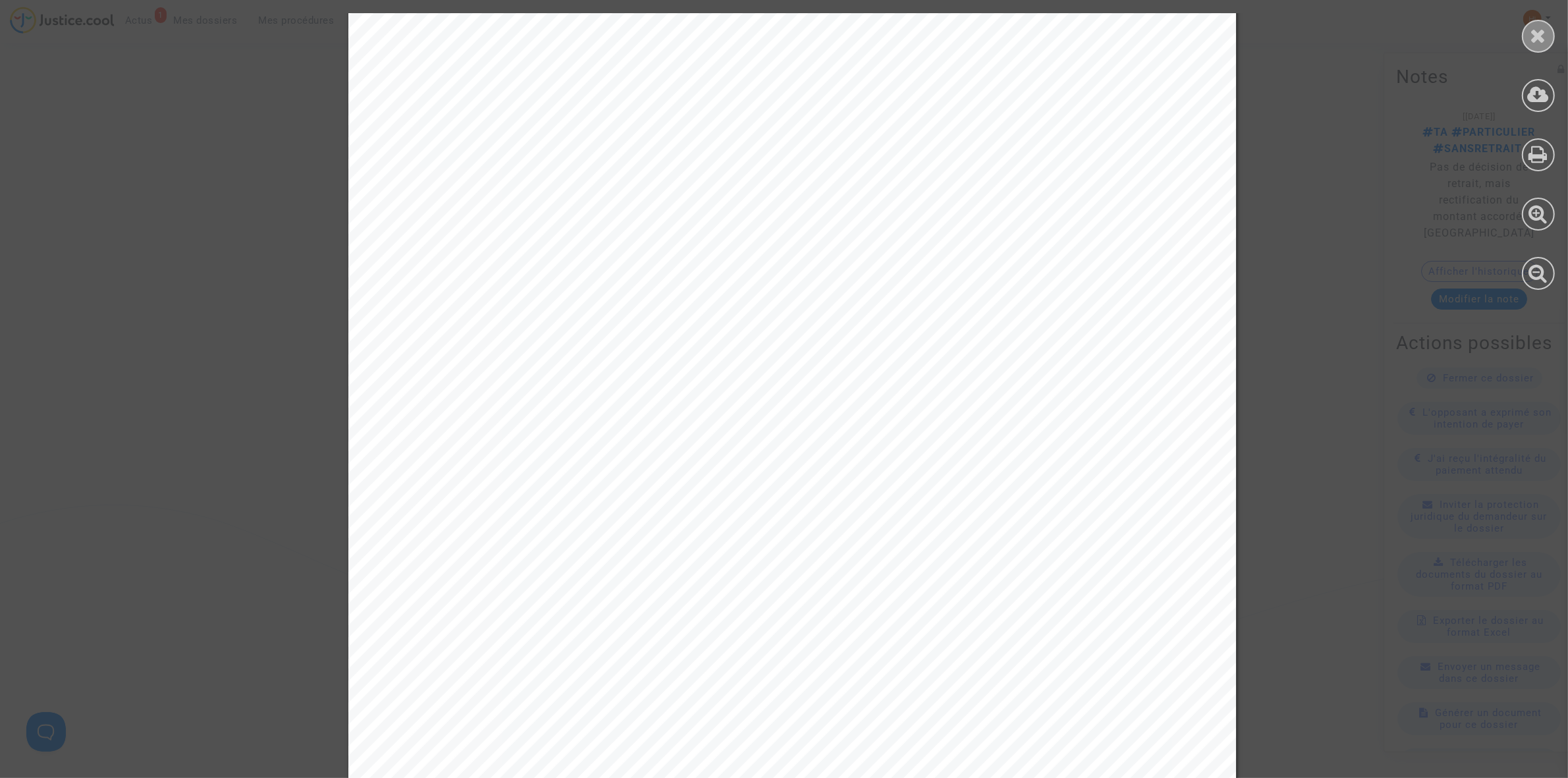
click at [1532, 28] on icon at bounding box center [1538, 35] width 17 height 19
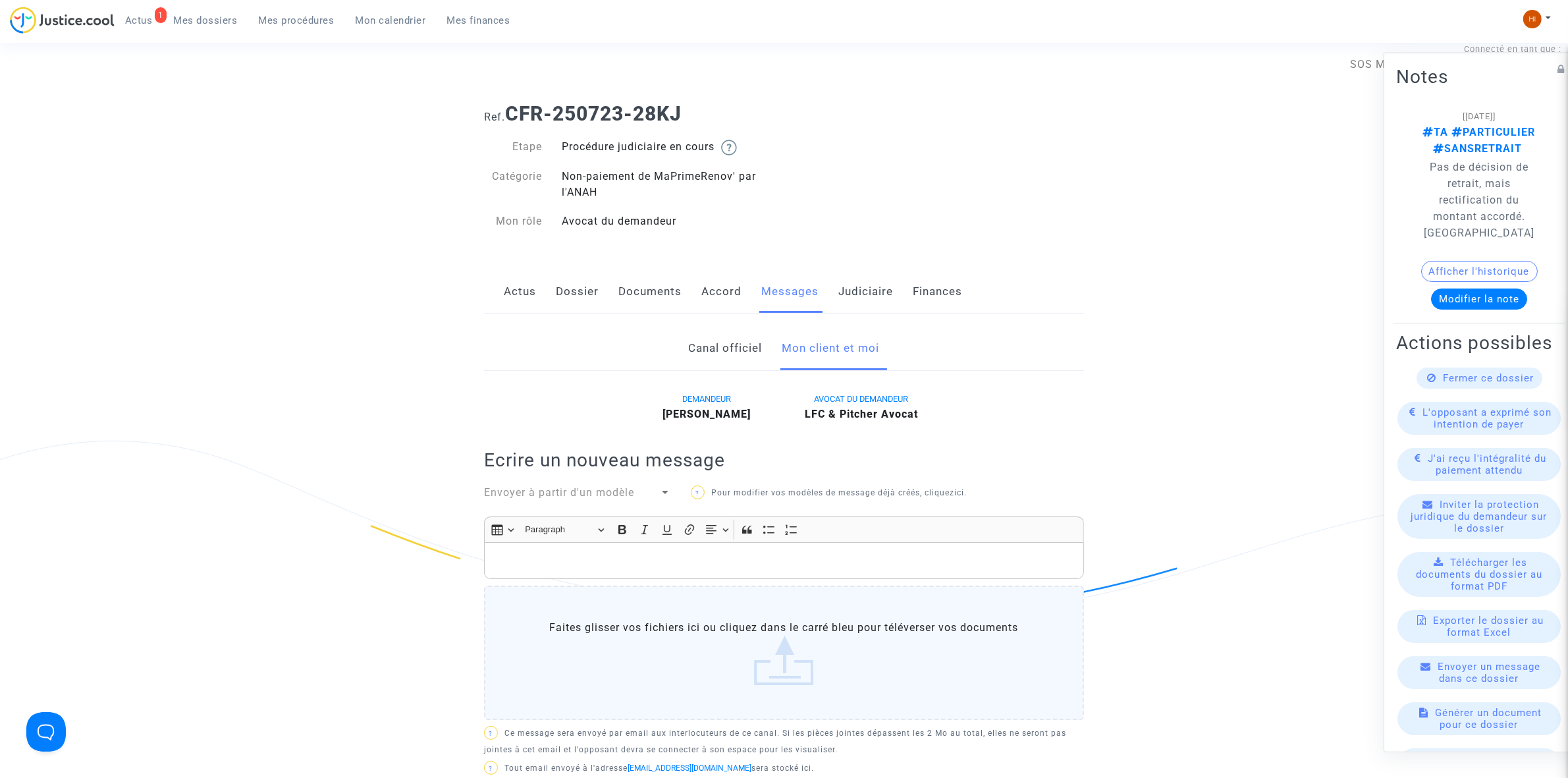
scroll to position [0, 0]
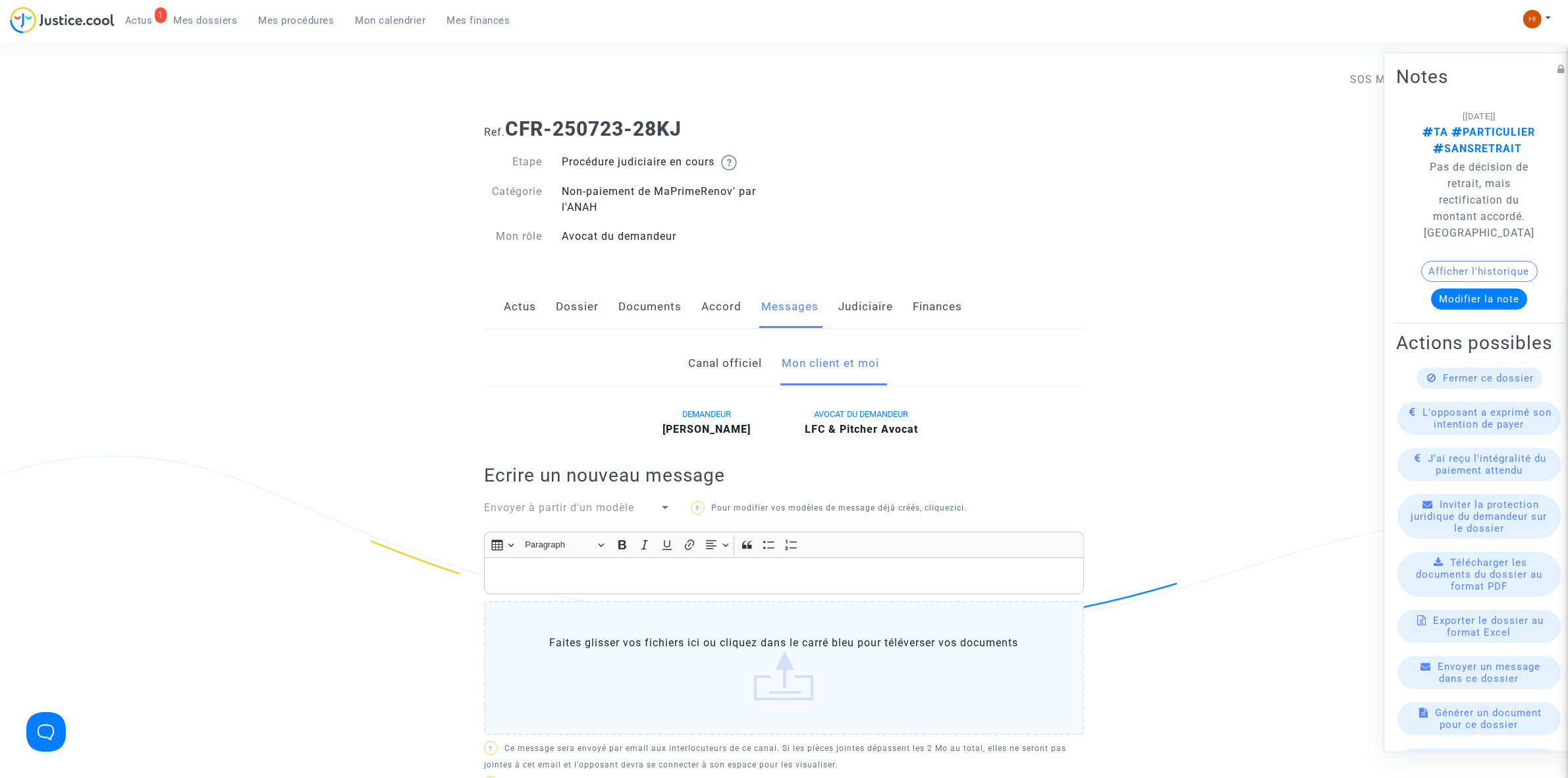
drag, startPoint x: 571, startPoint y: 185, endPoint x: 622, endPoint y: 212, distance: 57.7
click at [622, 212] on div "Non-paiement de MaPrimeRenov' par l'ANAH" at bounding box center [668, 199] width 233 height 32
click at [622, 214] on div "Non-paiement de MaPrimeRenov' par l'ANAH" at bounding box center [668, 199] width 233 height 32
click at [567, 192] on div "Non-paiement de MaPrimeRenov' par l'ANAH" at bounding box center [668, 199] width 233 height 32
drag, startPoint x: 560, startPoint y: 183, endPoint x: 597, endPoint y: 206, distance: 43.6
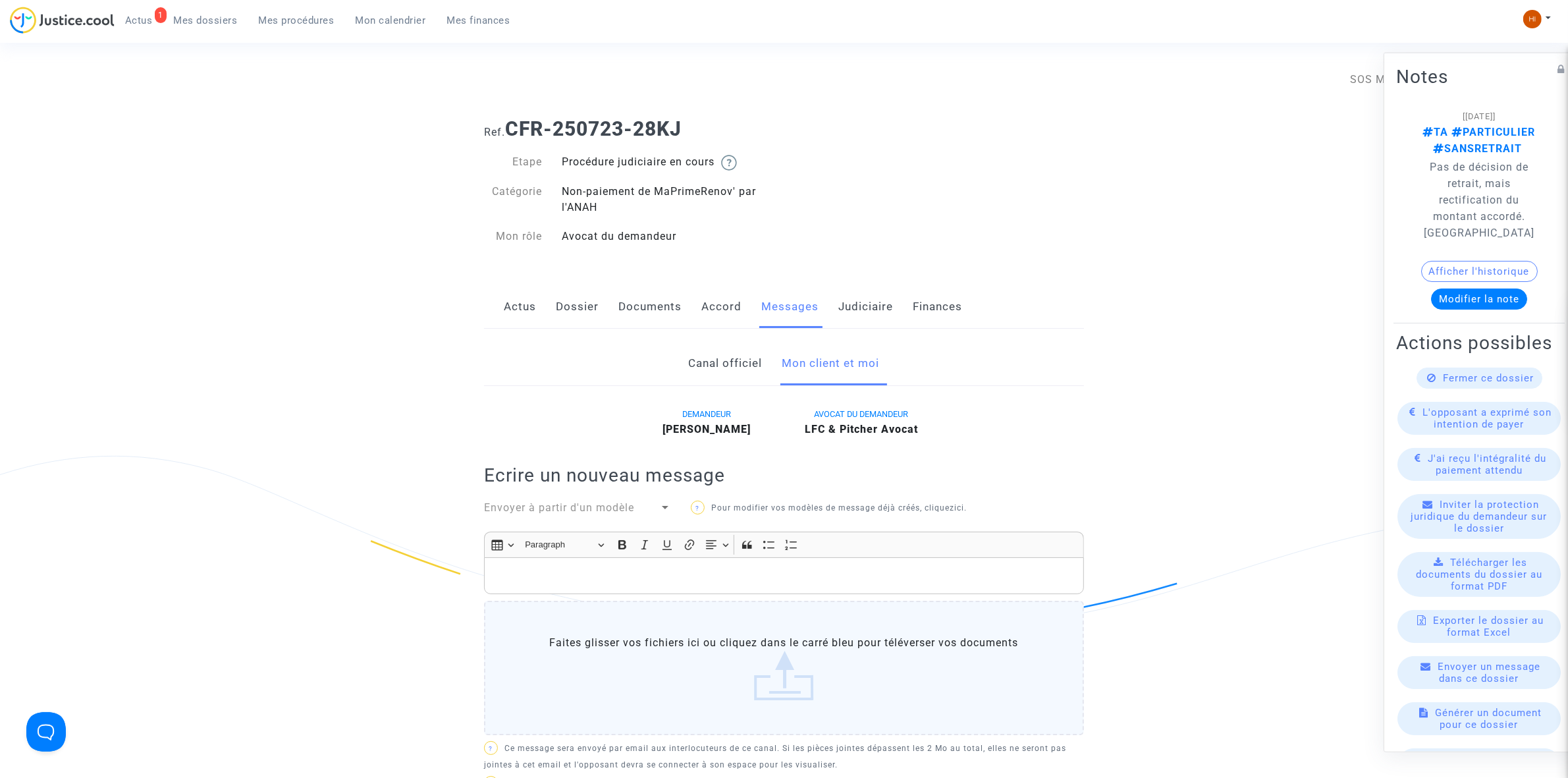
click at [597, 206] on div "Non-paiement de MaPrimeRenov' par l'ANAH" at bounding box center [668, 199] width 233 height 32
click at [580, 211] on div "Non-paiement de MaPrimeRenov' par l'ANAH" at bounding box center [668, 199] width 233 height 32
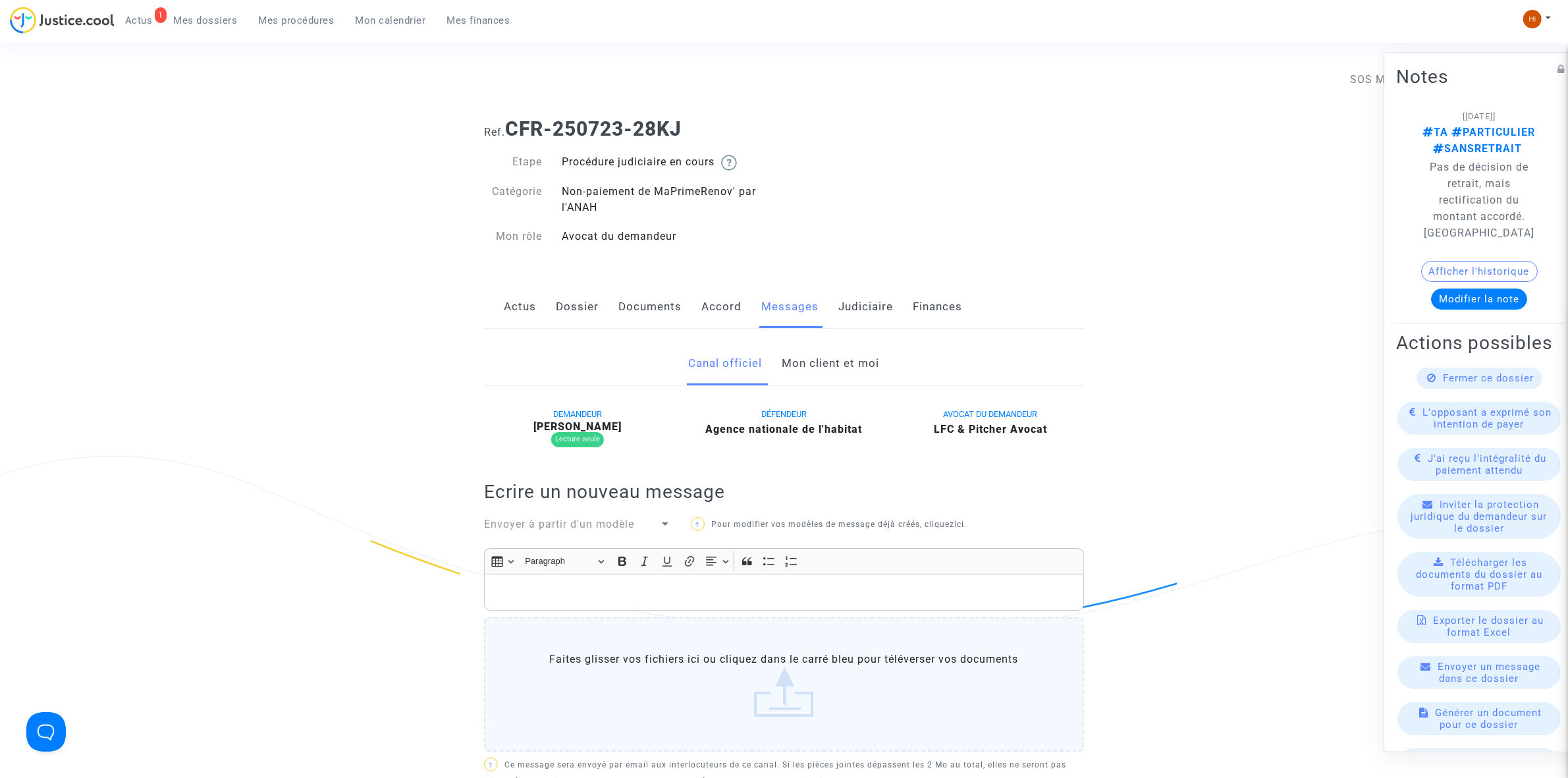
drag, startPoint x: 581, startPoint y: 202, endPoint x: 590, endPoint y: 203, distance: 9.1
click at [580, 199] on div "Non-paiement de MaPrimeRenov' par l'ANAH" at bounding box center [668, 199] width 233 height 32
click at [590, 204] on div "Non-paiement de MaPrimeRenov' par l'ANAH" at bounding box center [668, 199] width 233 height 32
drag, startPoint x: 590, startPoint y: 204, endPoint x: 598, endPoint y: 211, distance: 10.6
click at [598, 211] on div "Non-paiement de MaPrimeRenov' par l'ANAH" at bounding box center [668, 199] width 233 height 32
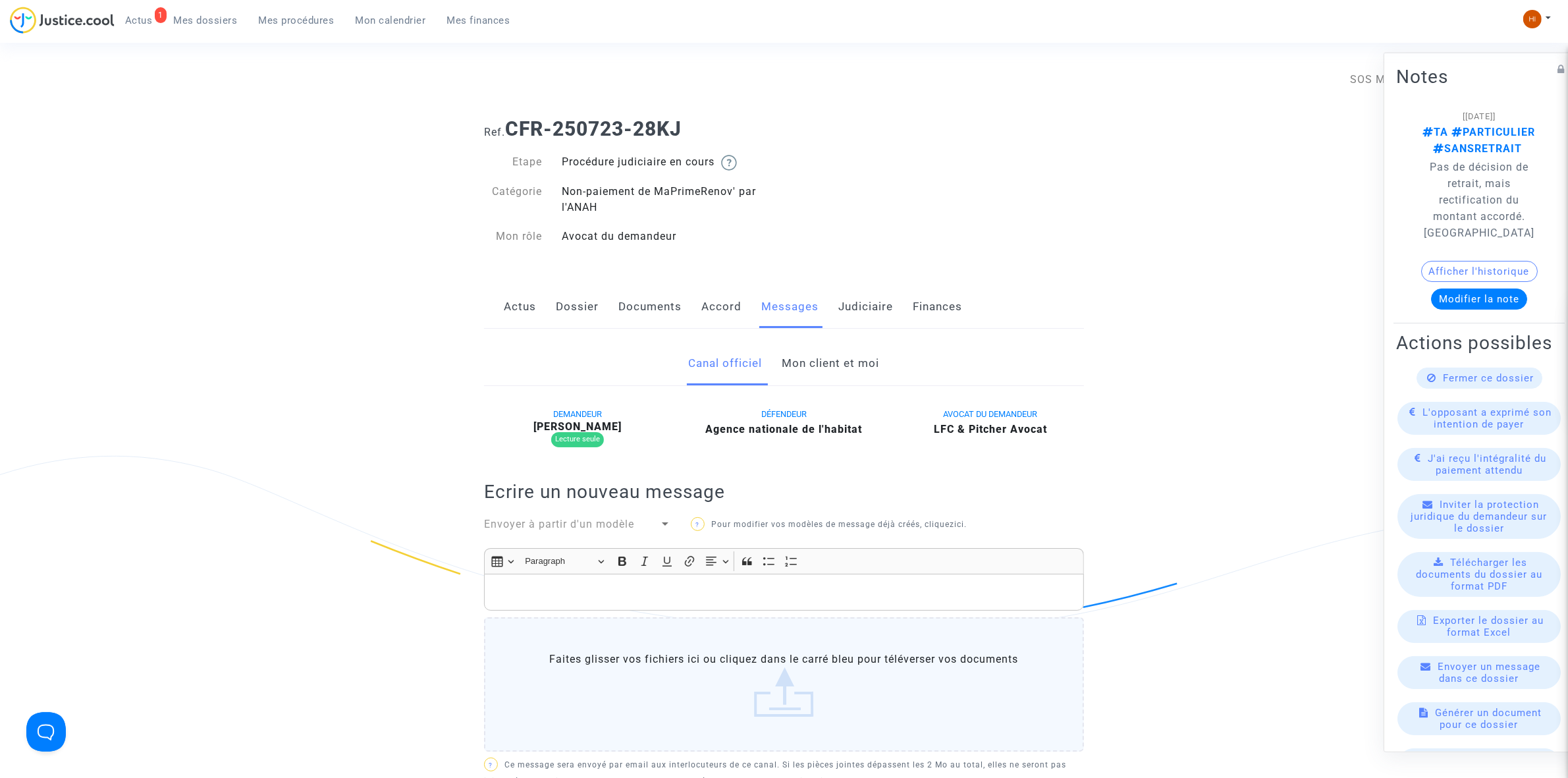
click at [598, 211] on div "Non-paiement de MaPrimeRenov' par l'ANAH" at bounding box center [668, 199] width 233 height 32
drag, startPoint x: 605, startPoint y: 208, endPoint x: 576, endPoint y: 185, distance: 37.0
click at [549, 182] on div "Etape Procédure judiciaire en cours Catégorie Non-paiement de MaPrimeRenov' par…" at bounding box center [629, 199] width 290 height 91
copy div "Catégorie Non-paiement de MaPrimeRenov' par l'ANAH"
click at [852, 363] on link "Mon client et moi" at bounding box center [831, 364] width 97 height 44
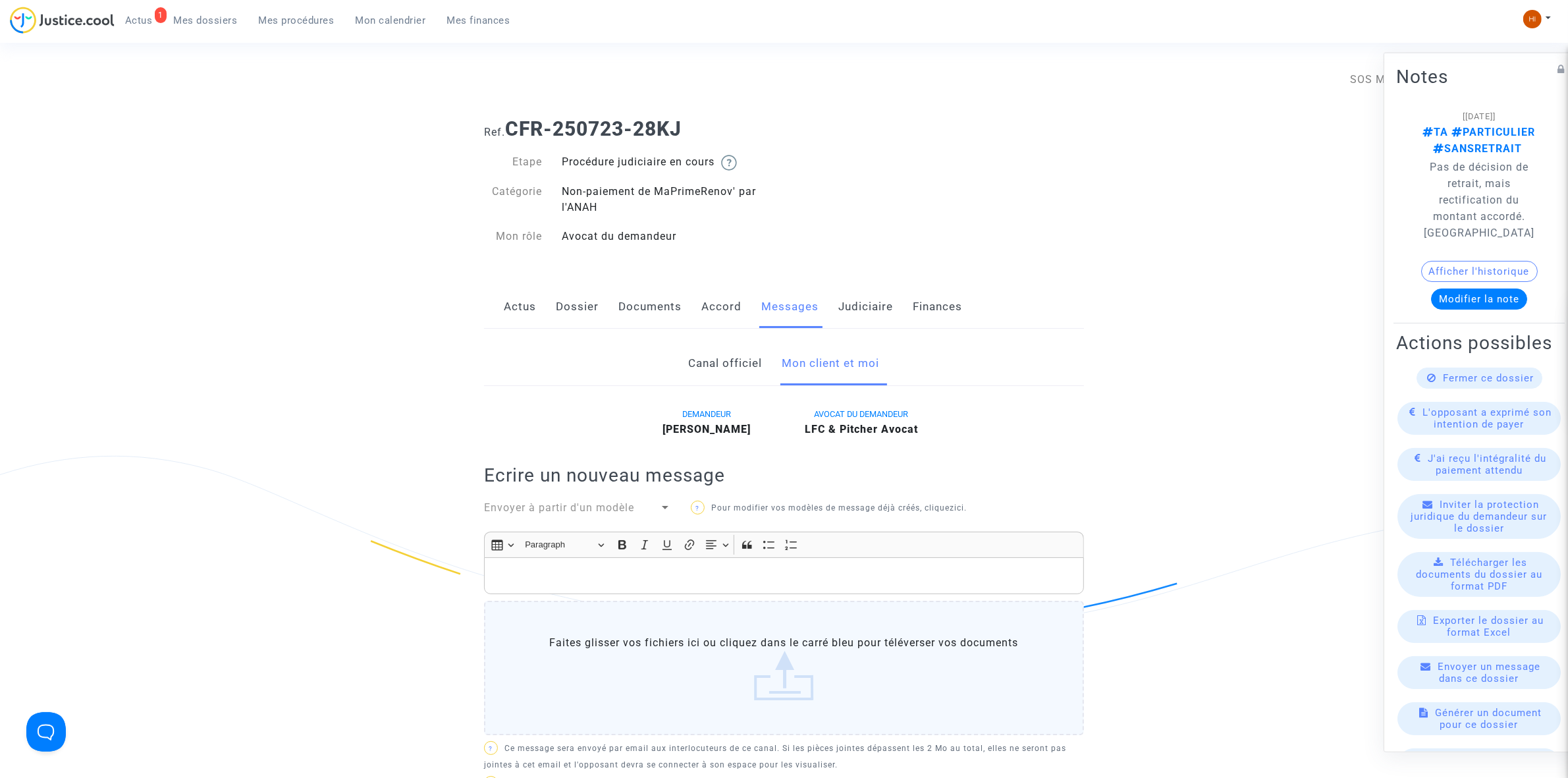
click at [724, 581] on p "Rich Text Editor, main" at bounding box center [785, 576] width 586 height 17
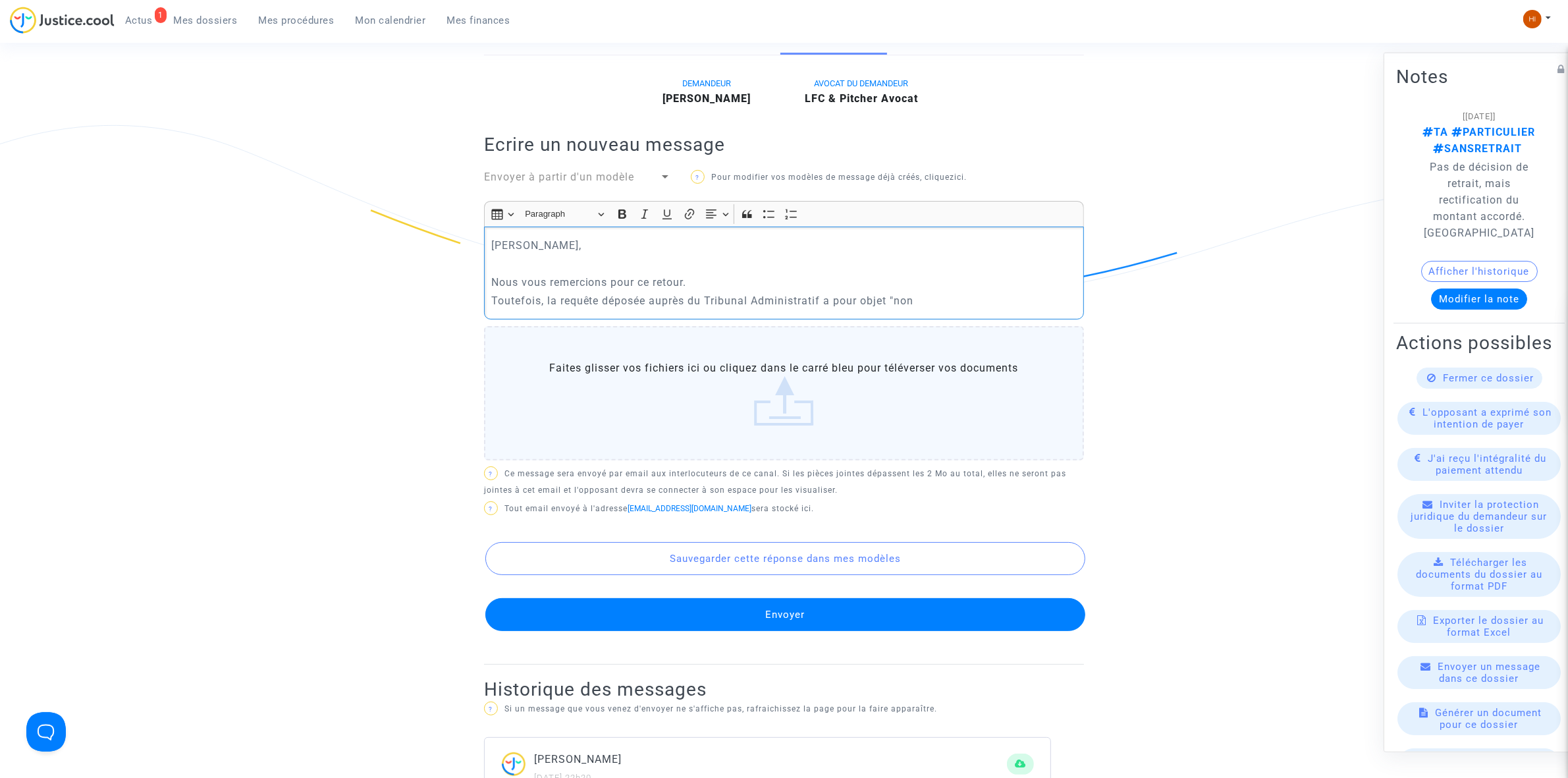
scroll to position [412, 0]
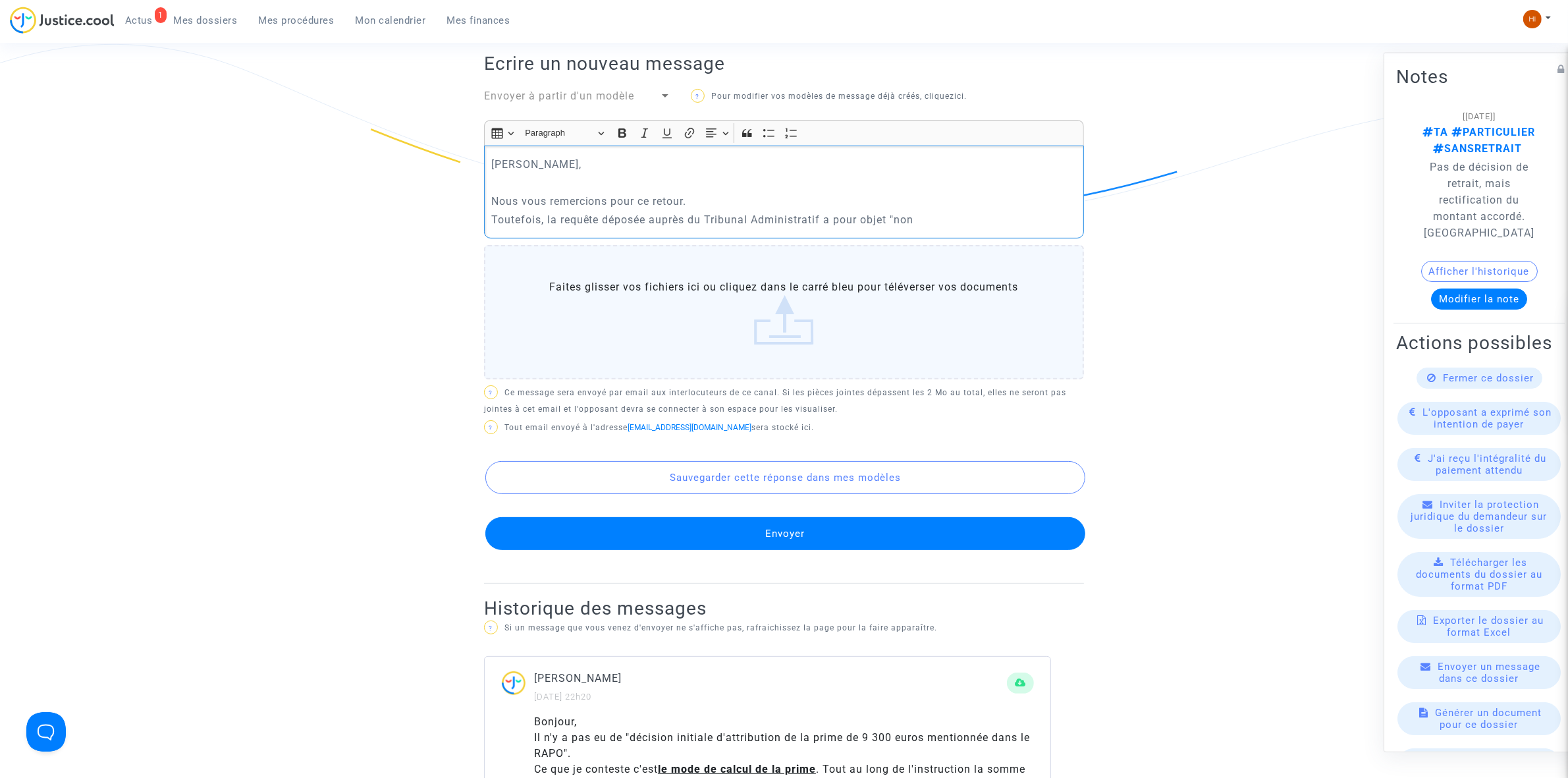
click at [942, 224] on p "Toutefois, la requête déposée auprès du Tribunal Administratif a pour objet "non" at bounding box center [785, 219] width 586 height 17
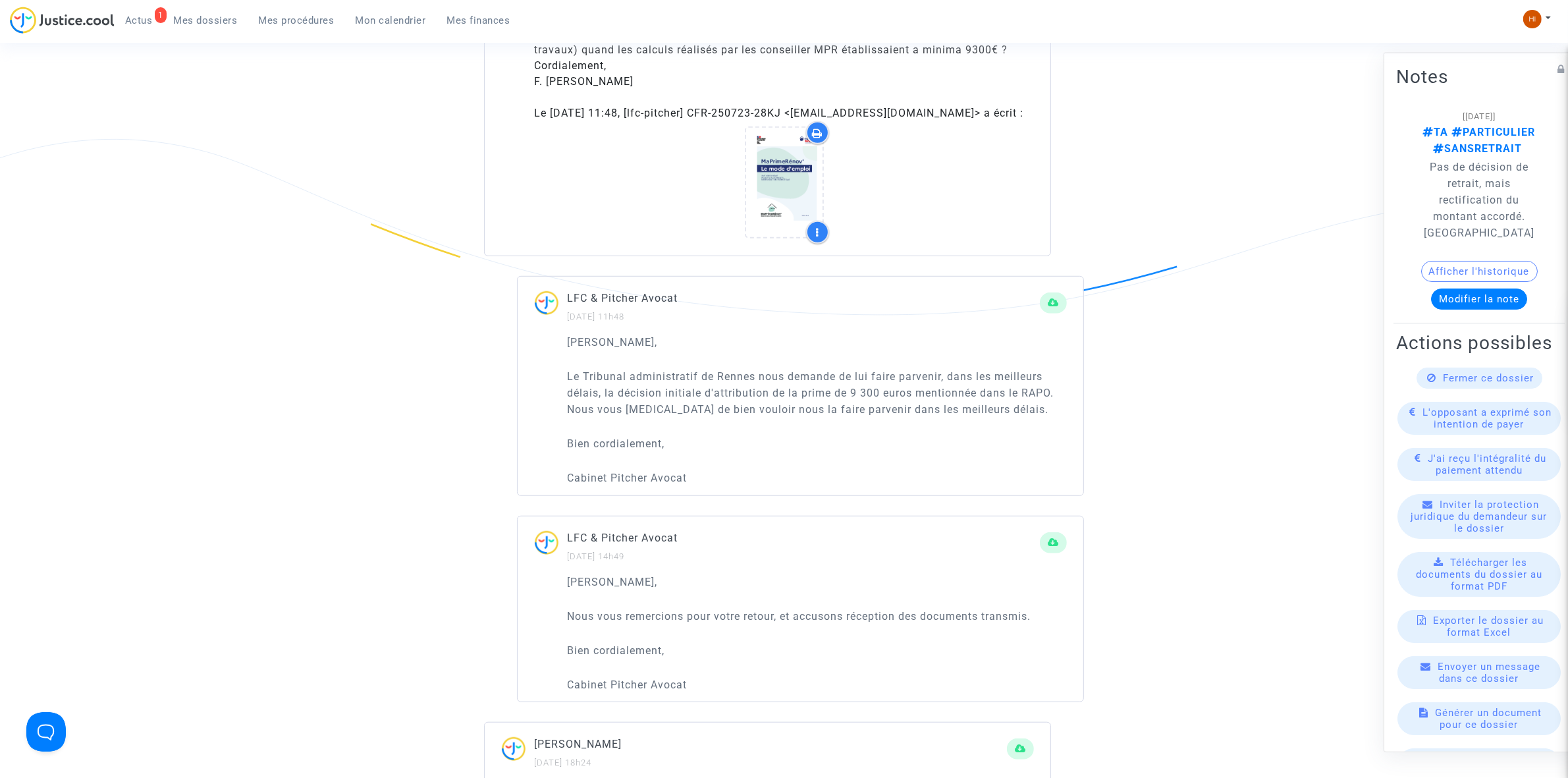
scroll to position [1235, 0]
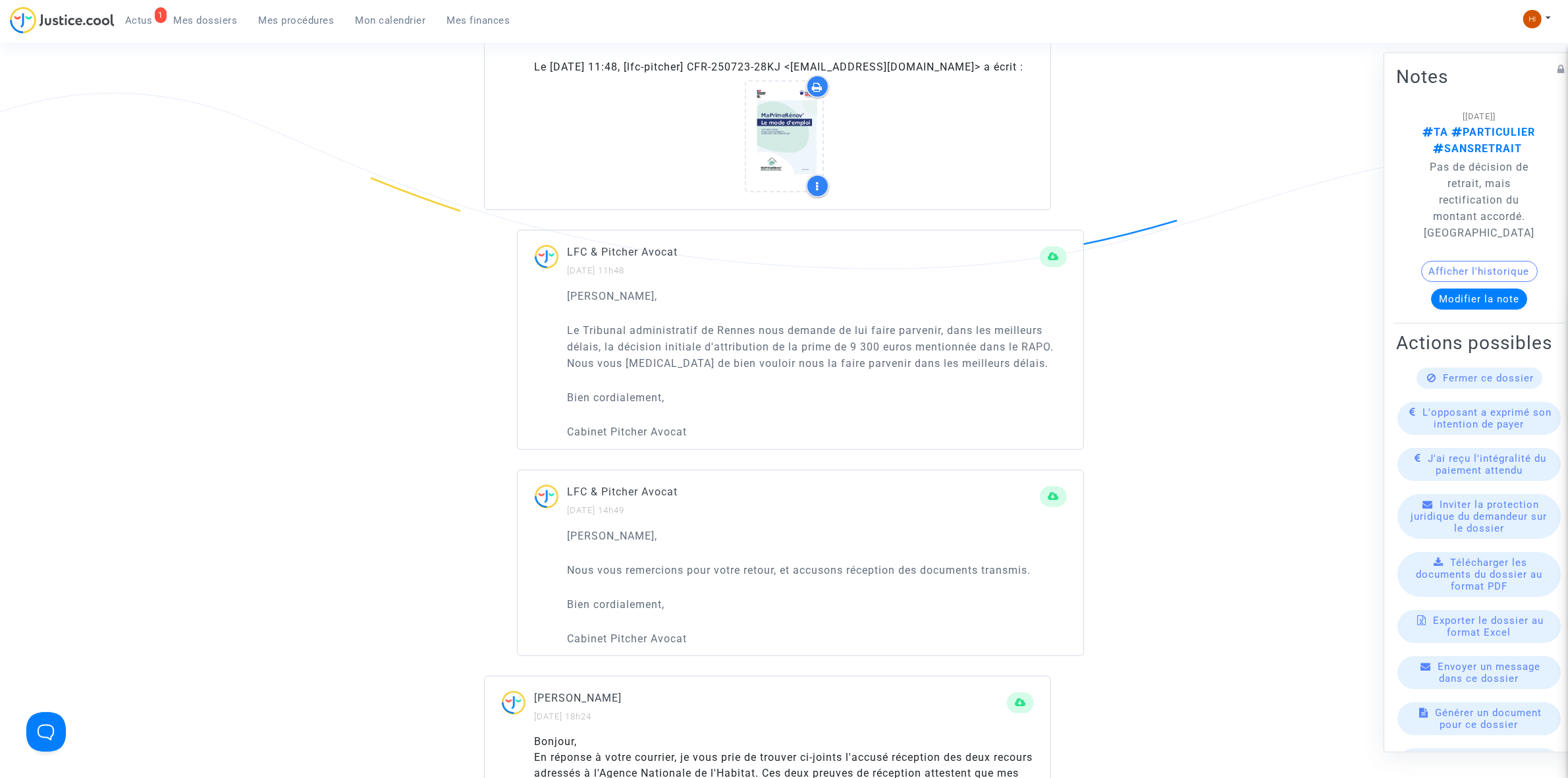
click at [564, 330] on div "Cher Monsieur, Le Tribunal administratif de Rennes nous demande de lui faire pa…" at bounding box center [801, 368] width 566 height 162
drag, startPoint x: 564, startPoint y: 305, endPoint x: 716, endPoint y: 452, distance: 211.5
click at [716, 449] on div "Cher Monsieur, Le Tribunal administratif de Rennes nous demande de lui faire pa…" at bounding box center [801, 368] width 566 height 162
copy div "Cher Monsieur, Le Tribunal administratif de Rennes nous demande de lui faire pa…"
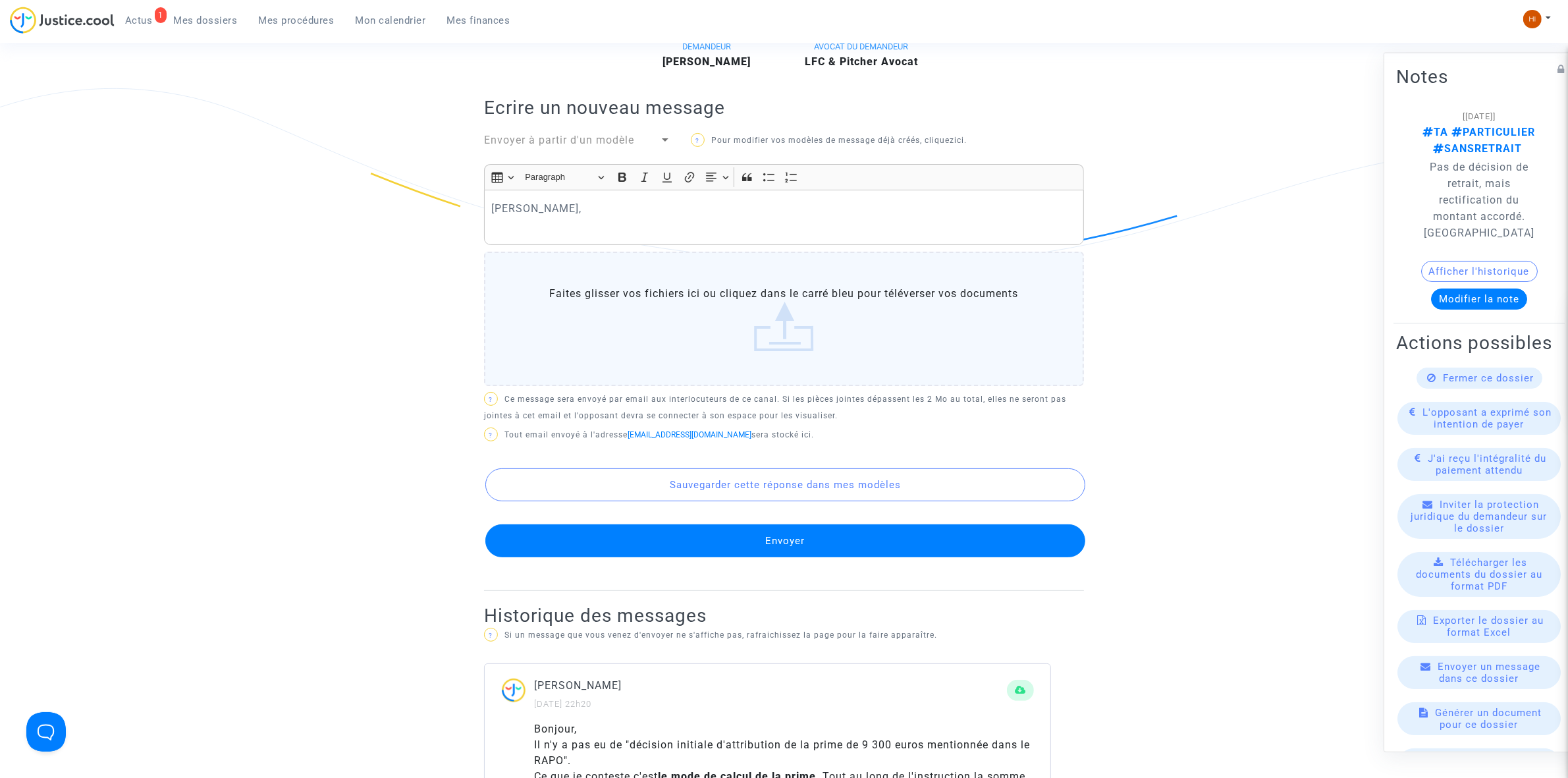
scroll to position [329, 0]
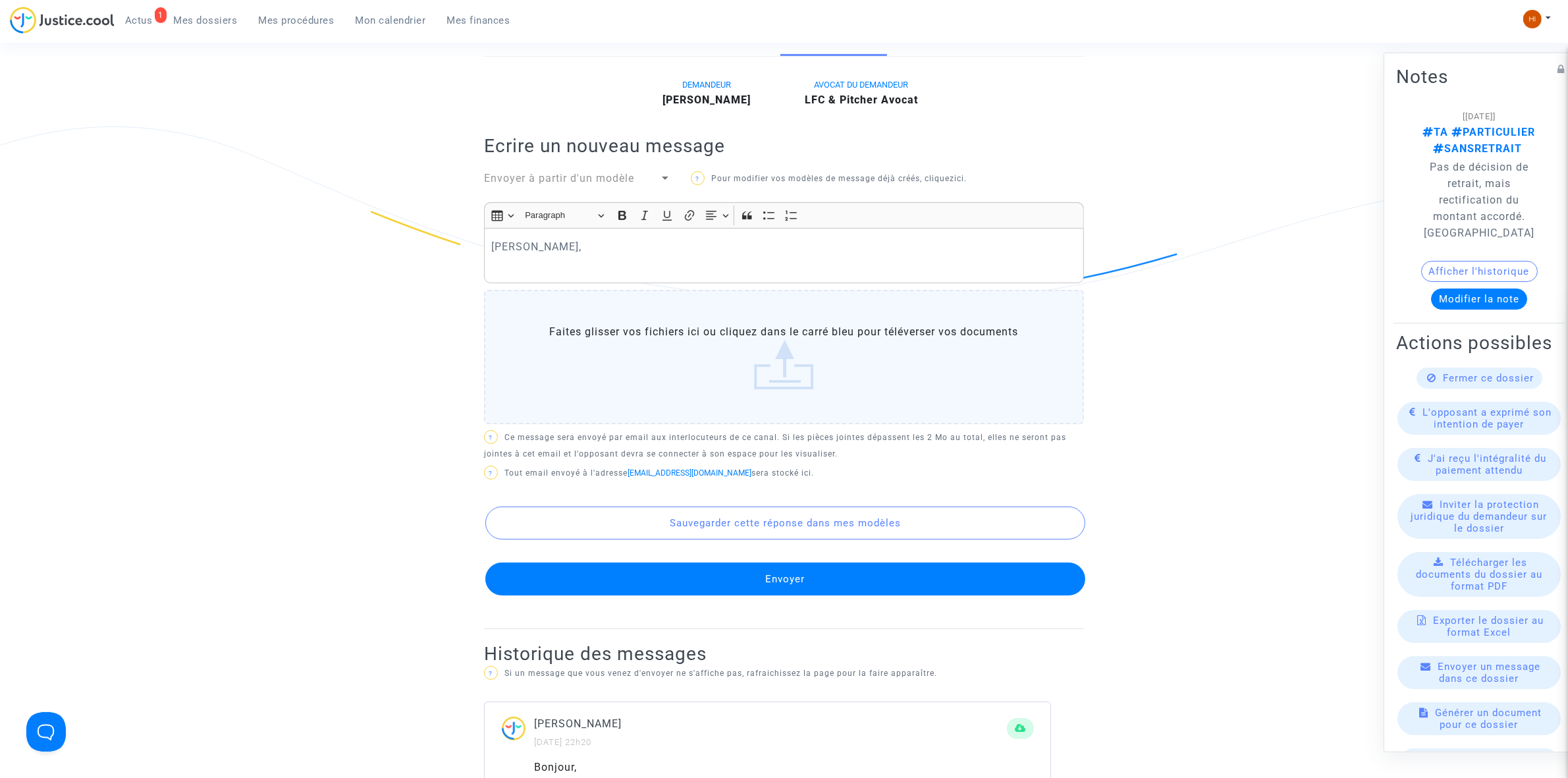
click at [630, 252] on p "Cher Monsieur," at bounding box center [785, 247] width 586 height 17
click at [627, 268] on p "Rich Text Editor, main" at bounding box center [785, 265] width 586 height 17
drag, startPoint x: 627, startPoint y: 270, endPoint x: 364, endPoint y: 227, distance: 266.5
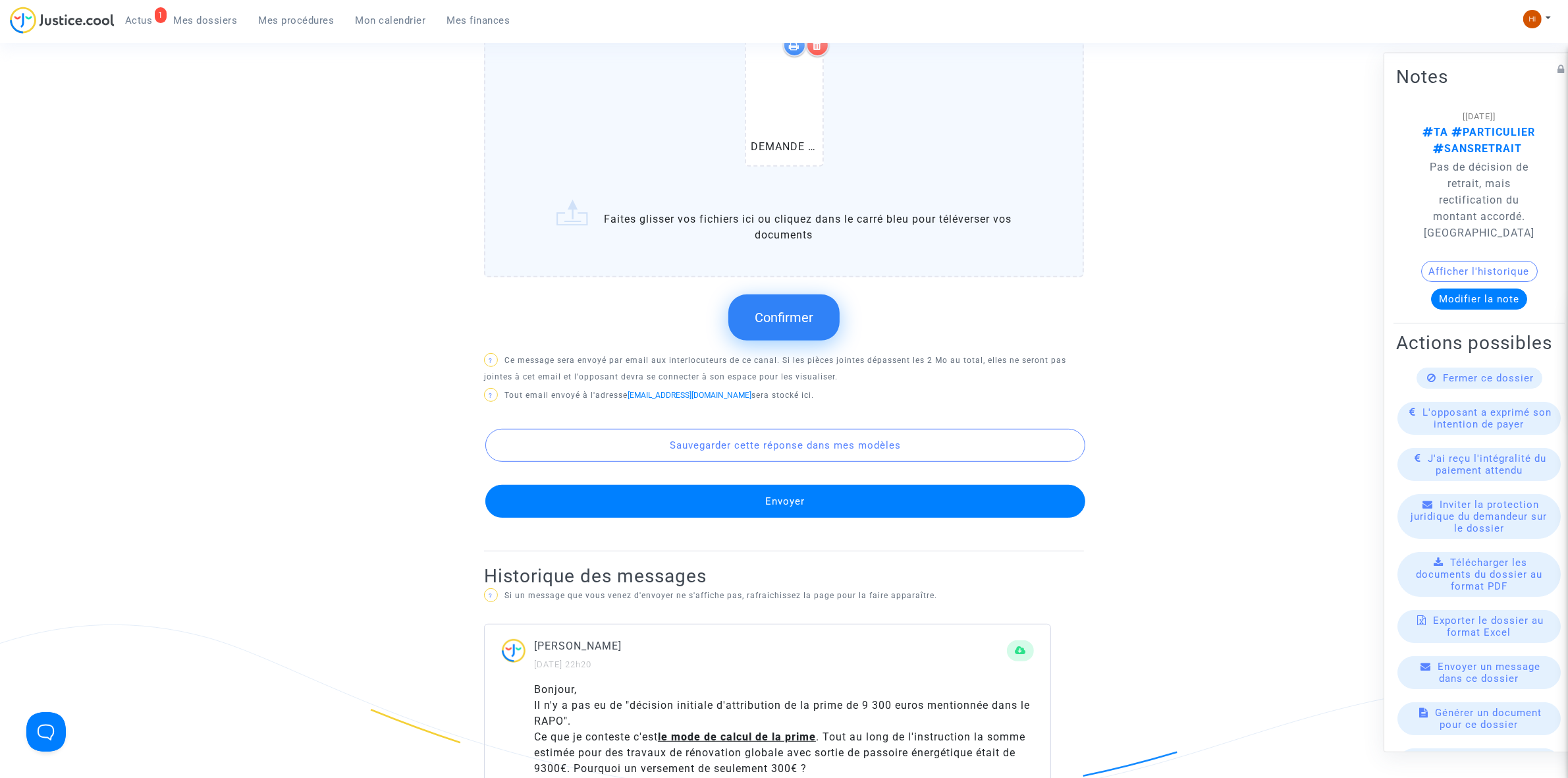
scroll to position [659, 0]
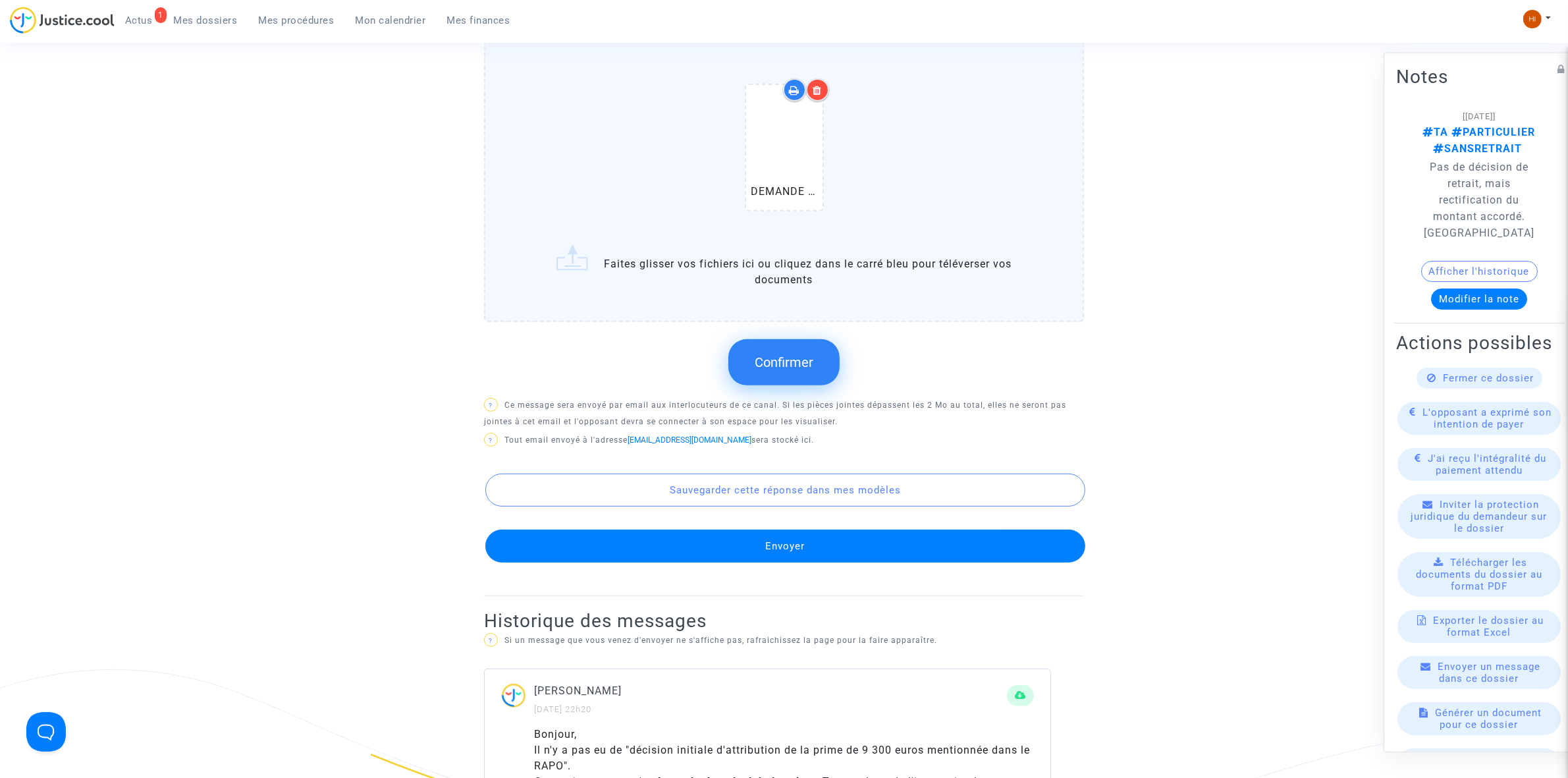
click at [815, 374] on button "Confirmer" at bounding box center [784, 362] width 111 height 46
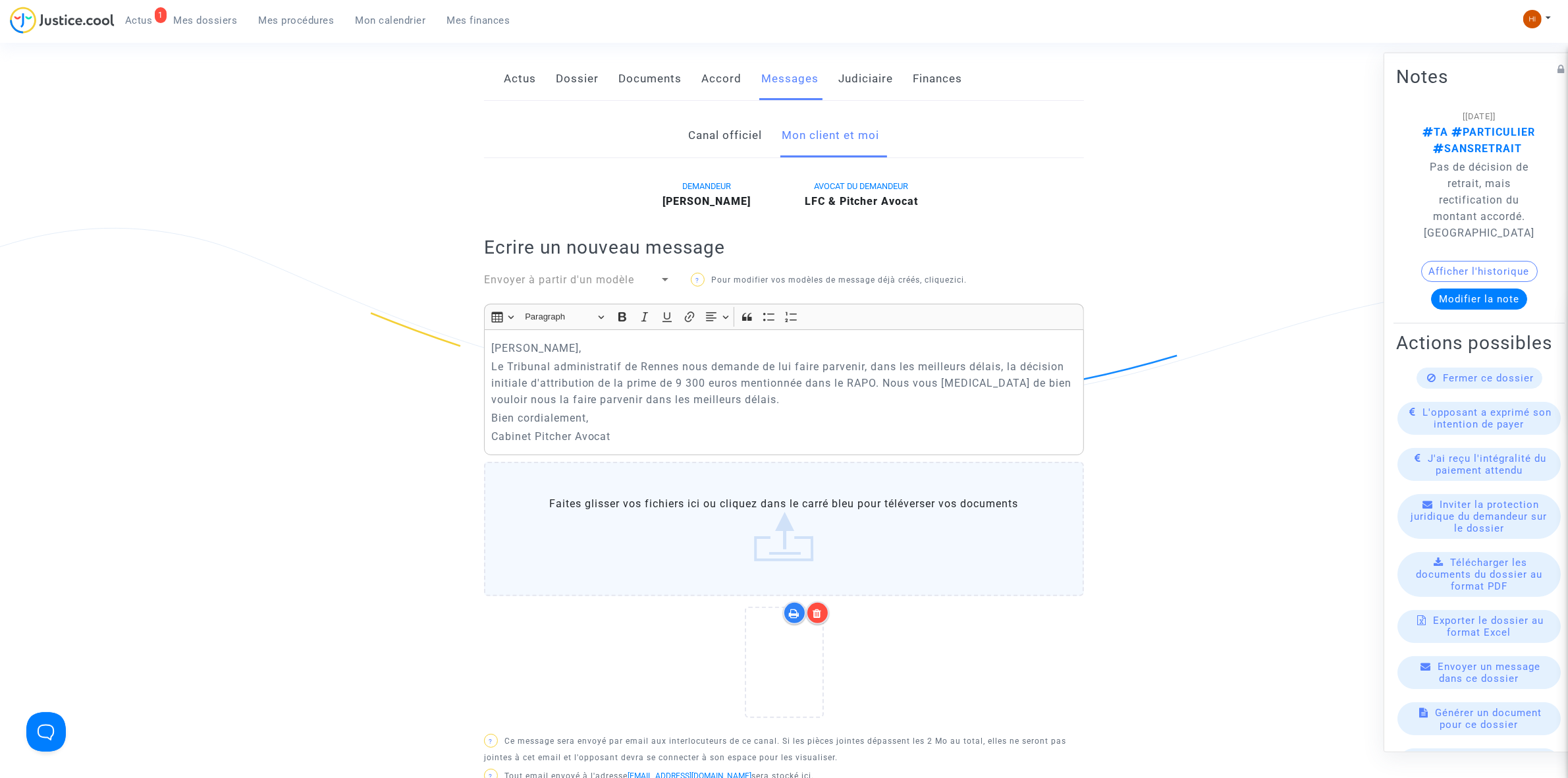
scroll to position [165, 0]
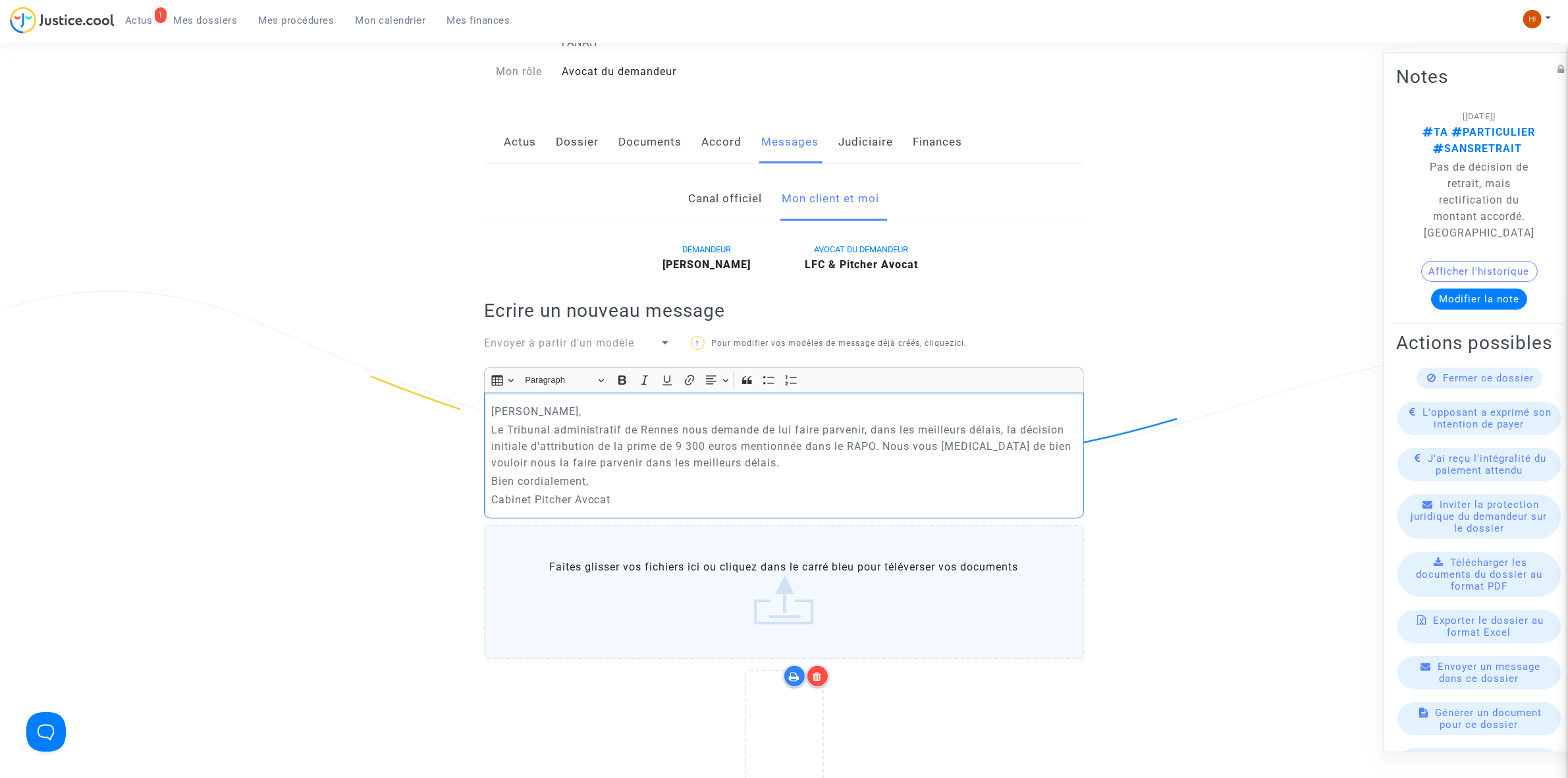
drag, startPoint x: 1015, startPoint y: 430, endPoint x: 879, endPoint y: 439, distance: 136.3
click at [879, 439] on p "Le Tribunal administratif de Rennes nous demande de lui faire parvenir, dans le…" at bounding box center [785, 447] width 586 height 50
click at [627, 379] on icon "Editor toolbar" at bounding box center [622, 380] width 13 height 13
drag, startPoint x: 669, startPoint y: 389, endPoint x: 670, endPoint y: 426, distance: 37.0
click at [670, 390] on button "Underline (CTRL+U) Underline" at bounding box center [667, 380] width 19 height 19
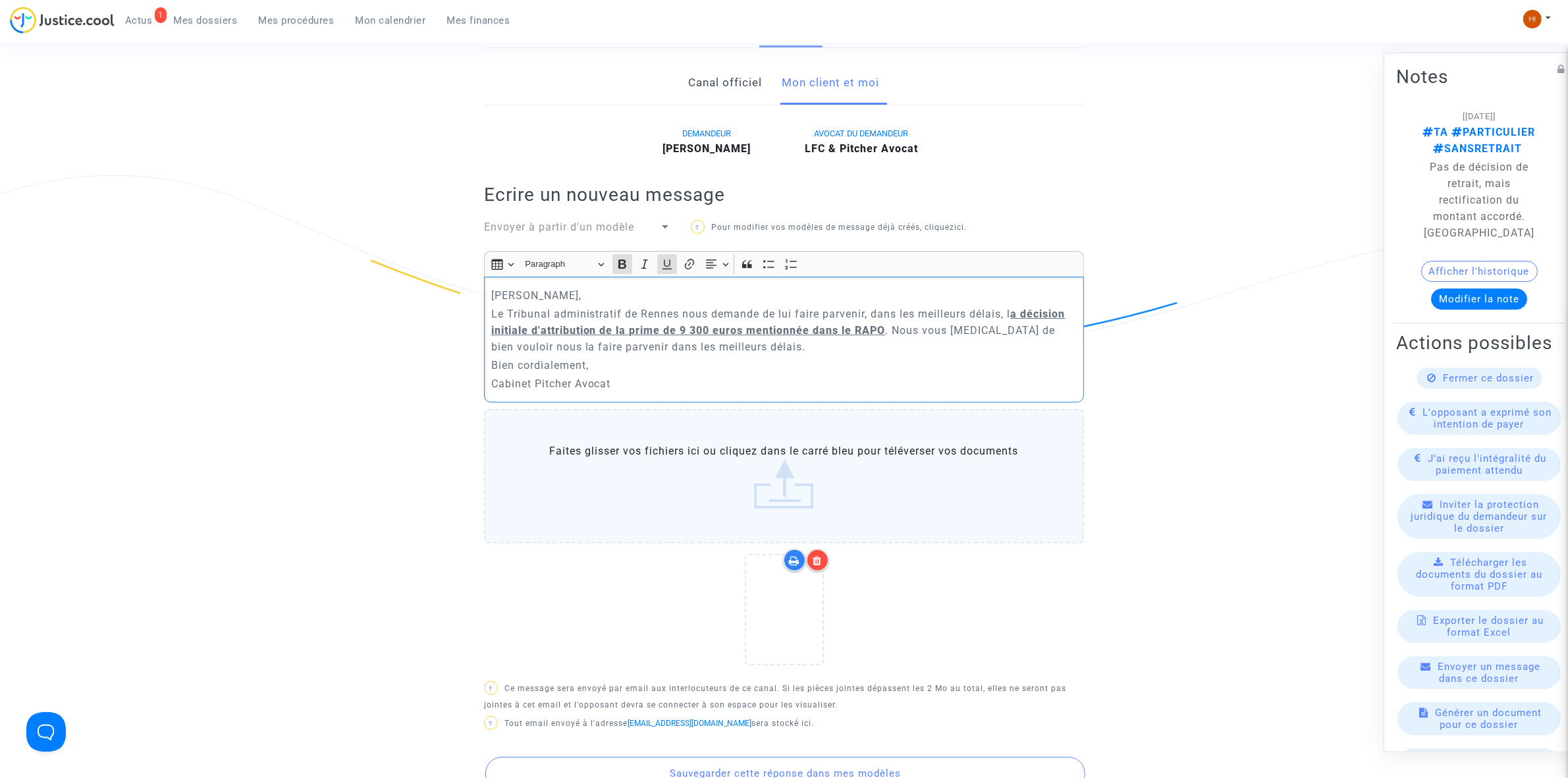
scroll to position [576, 0]
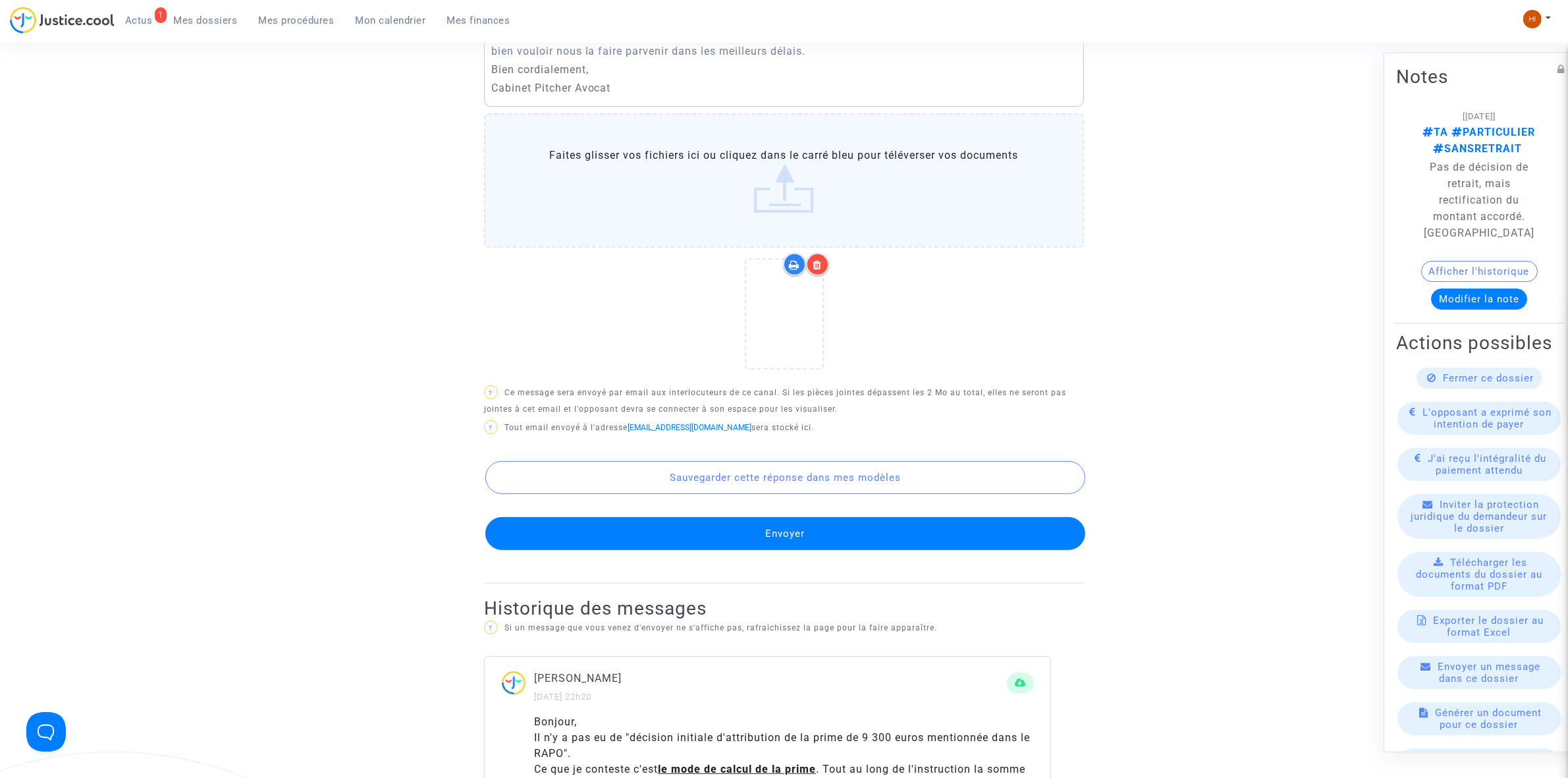
click at [712, 542] on button "Envoyer" at bounding box center [785, 533] width 600 height 33
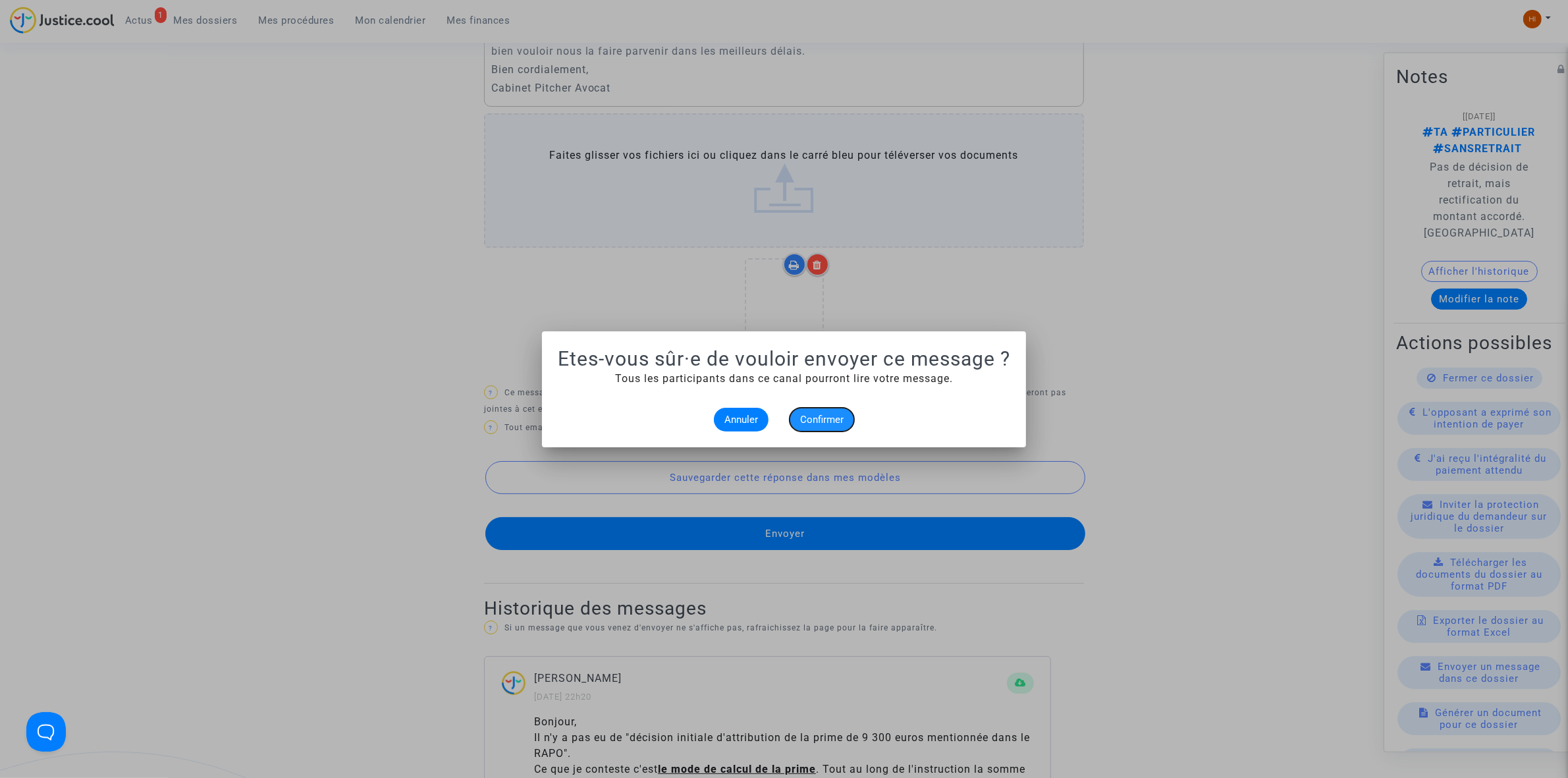
click at [821, 428] on button "Confirmer" at bounding box center [822, 419] width 64 height 23
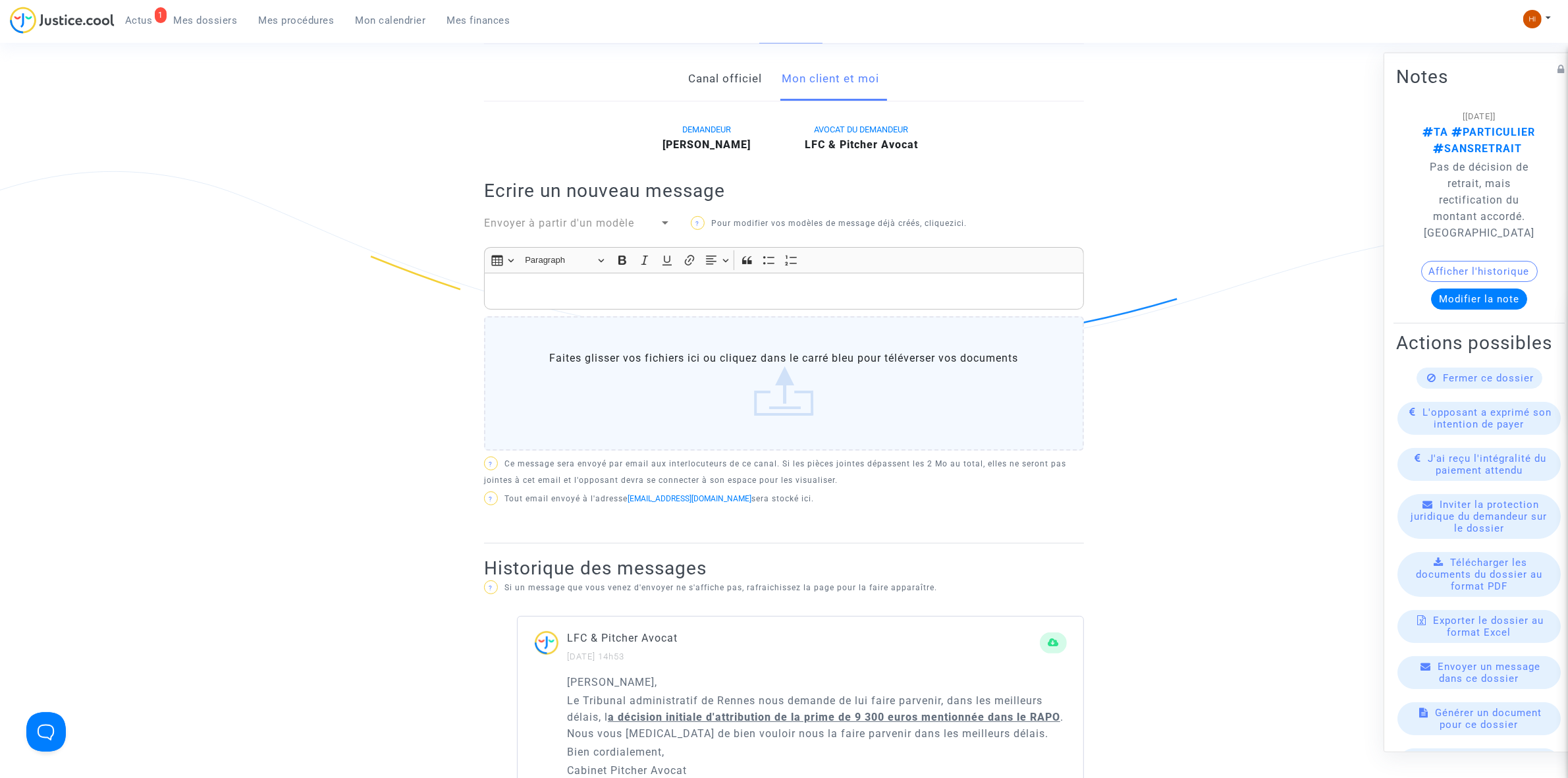
scroll to position [494, 0]
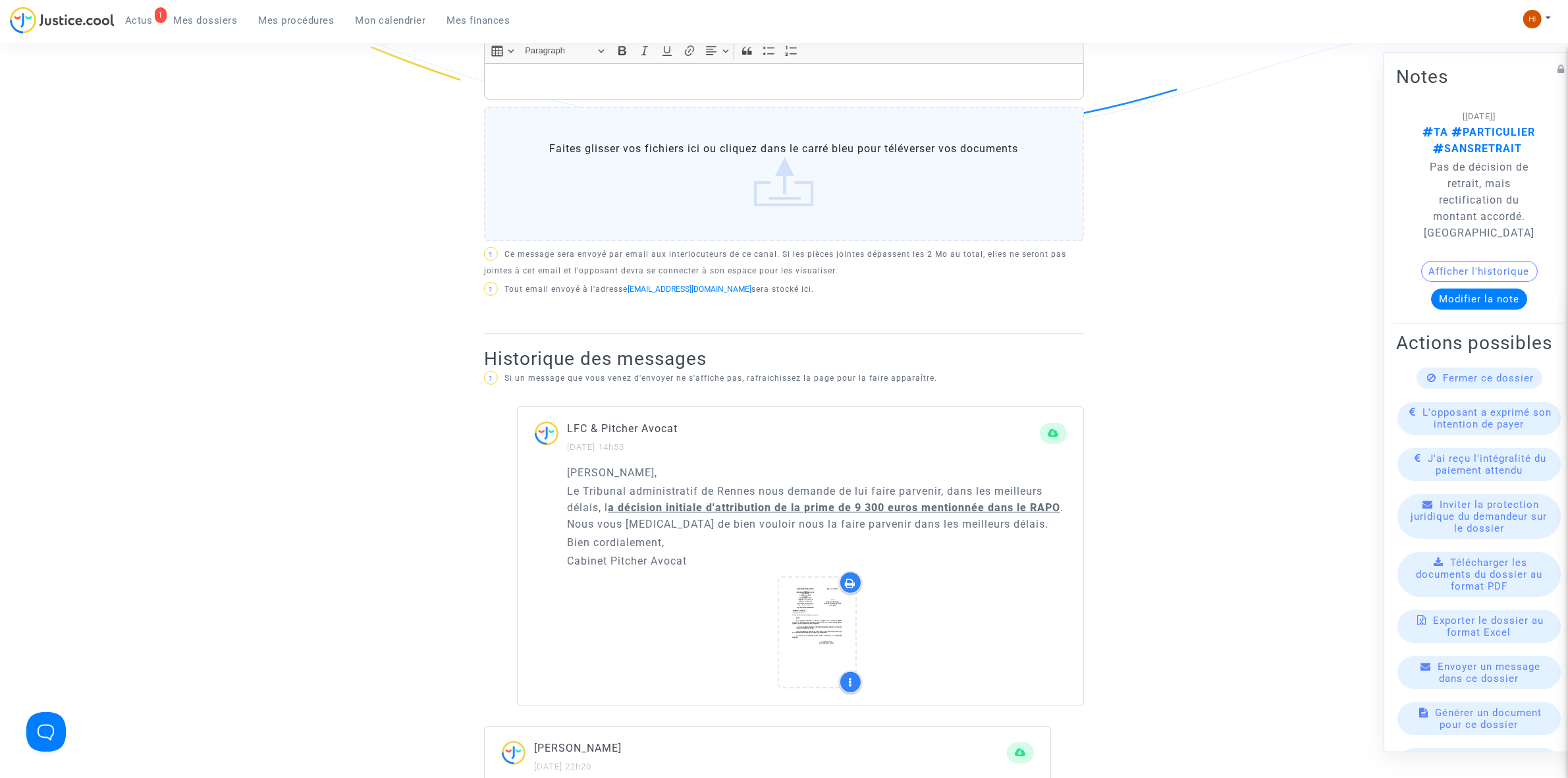
click at [1540, 15] on img at bounding box center [1532, 19] width 18 height 18
click at [1510, 68] on link "Changer de compte" at bounding box center [1484, 67] width 133 height 21
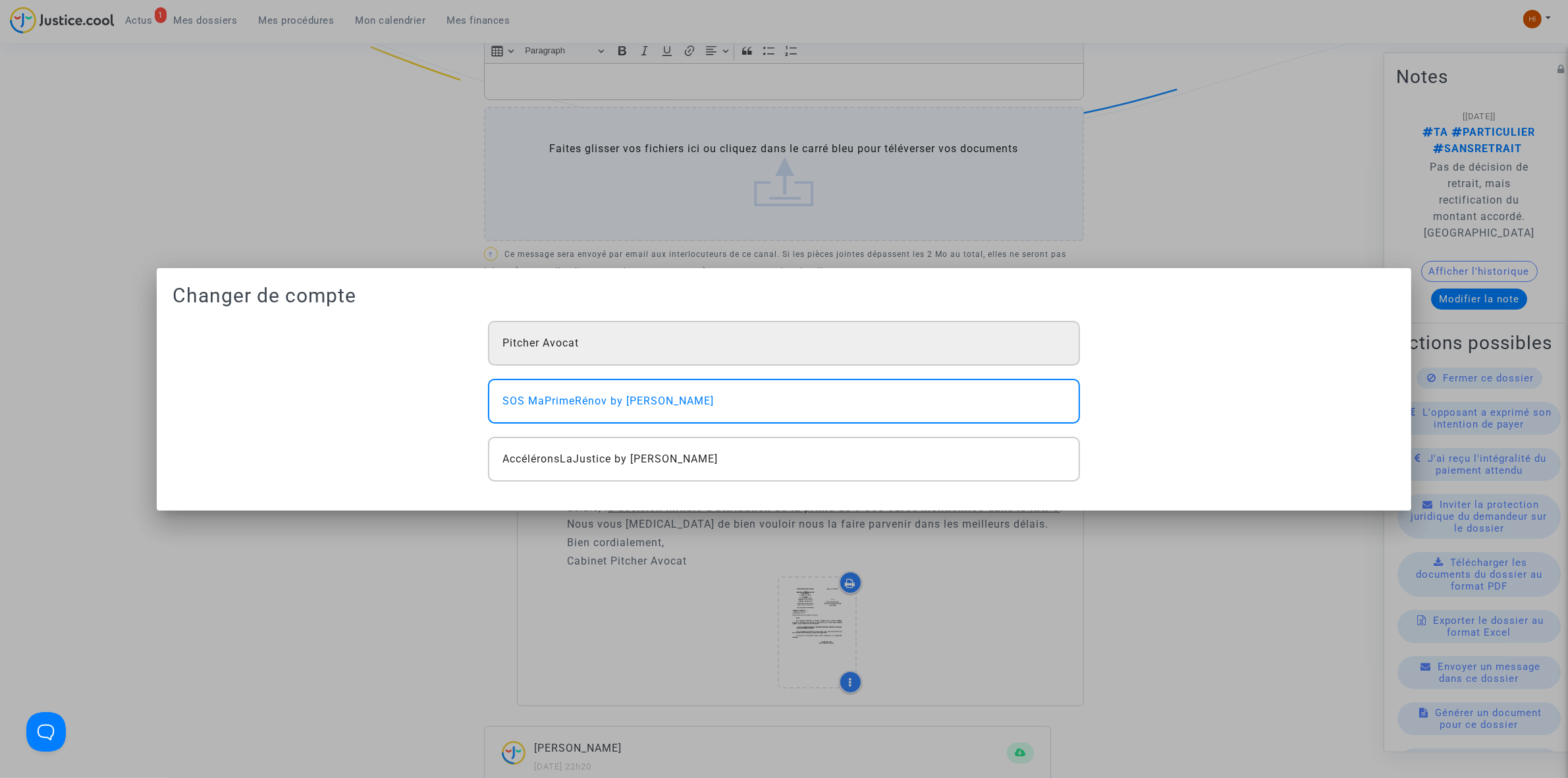
click at [547, 353] on div "Pitcher Avocat" at bounding box center [784, 343] width 592 height 45
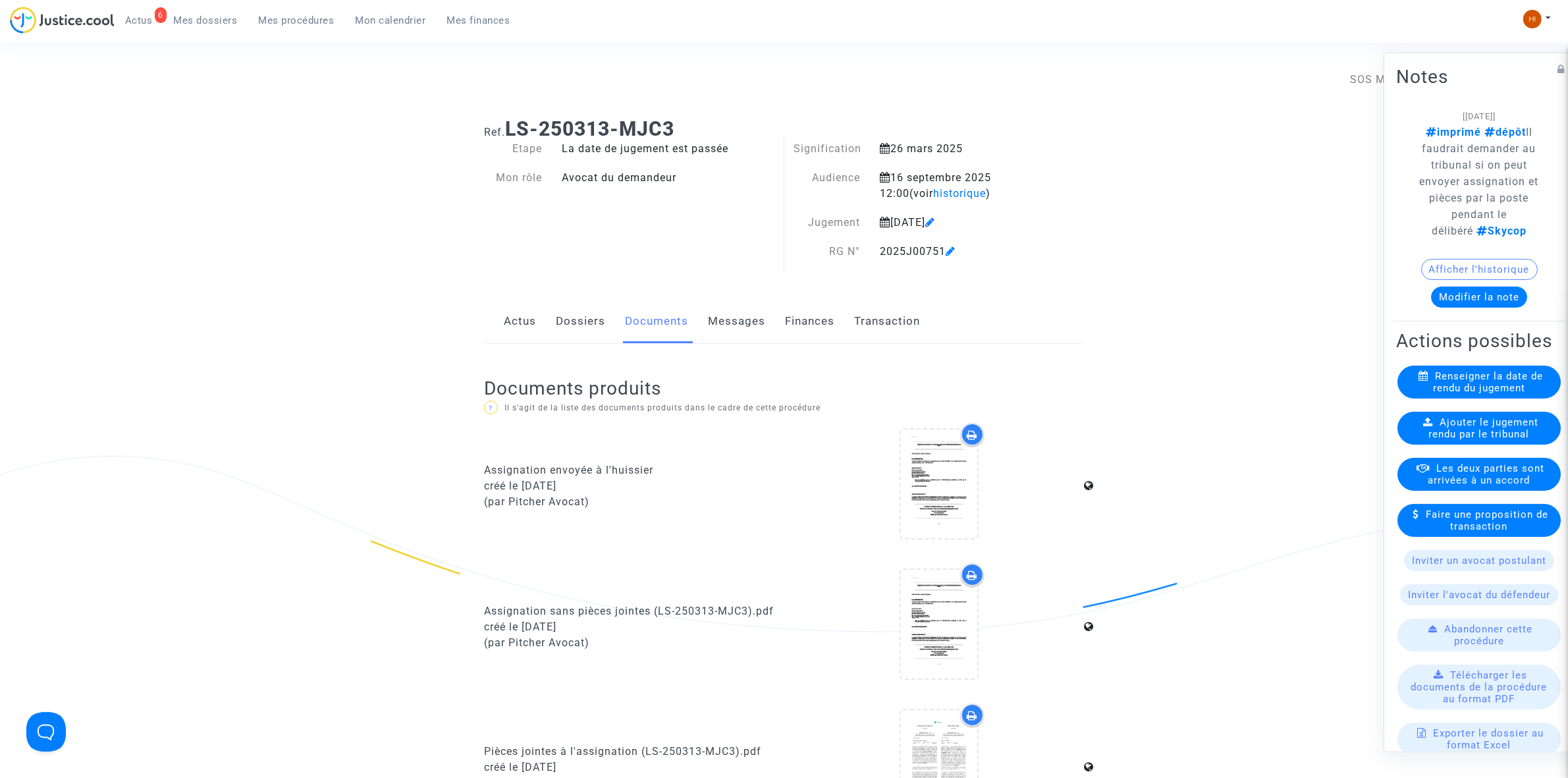
click at [283, 5] on nav "6 Actus Mes dossiers Mes procédures Mon calendrier Mes finances Mon profil Chan…" at bounding box center [784, 21] width 1568 height 43
click at [283, 17] on span "Mes procédures" at bounding box center [296, 21] width 76 height 12
